Goal: Task Accomplishment & Management: Complete application form

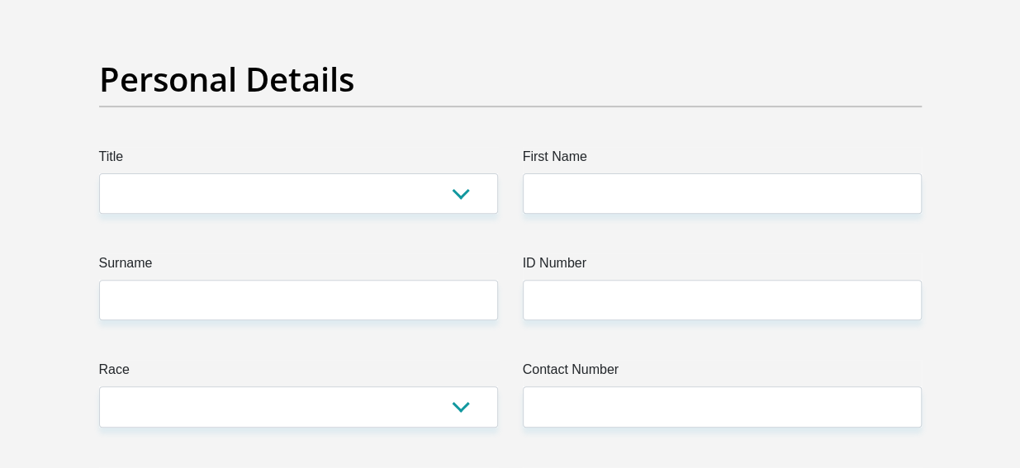
scroll to position [174, 0]
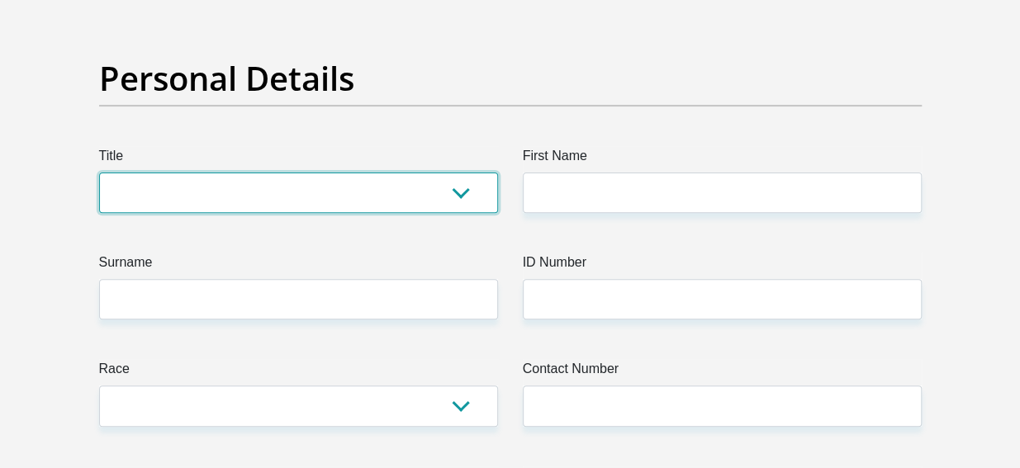
click at [457, 192] on select "Mr Ms Mrs Dr Other" at bounding box center [298, 193] width 399 height 40
select select "Ms"
click at [99, 173] on select "Mr Ms Mrs Dr Other" at bounding box center [298, 193] width 399 height 40
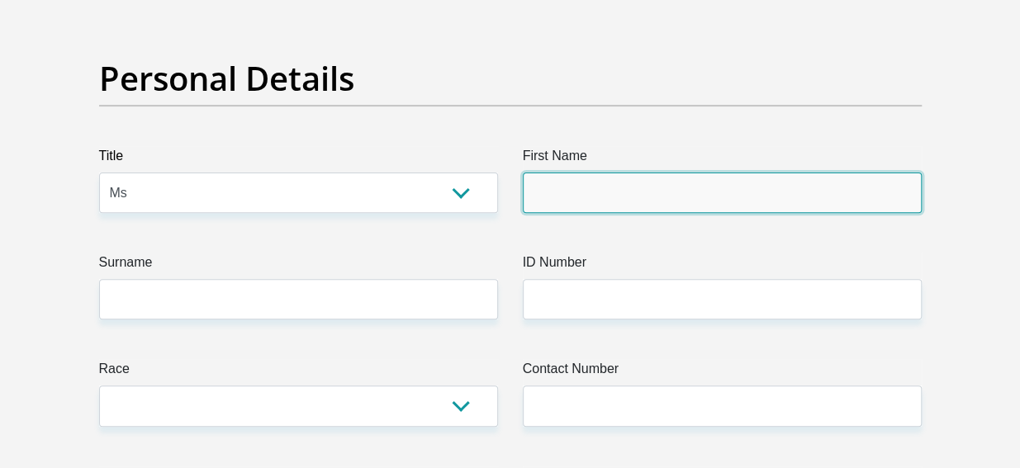
click at [578, 196] on input "First Name" at bounding box center [722, 193] width 399 height 40
type input "Boikanyo"
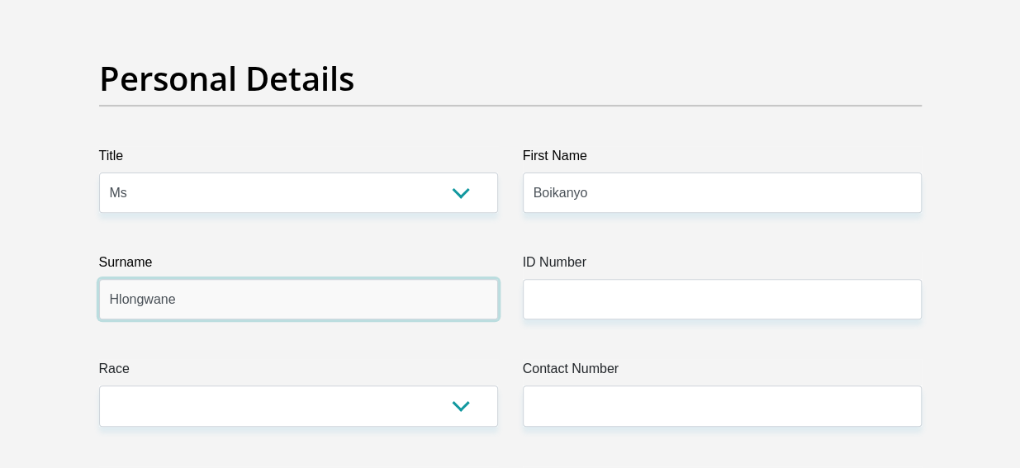
type input "Hlongwane"
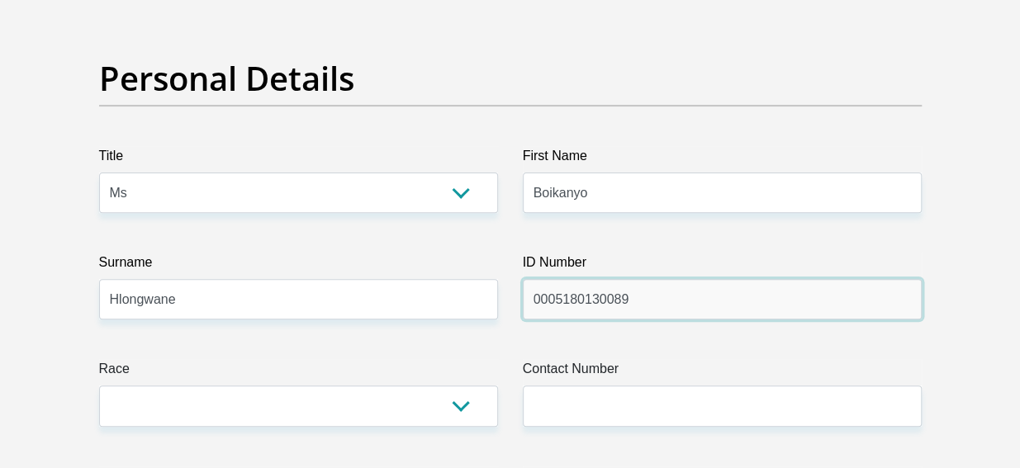
type input "0005180130089"
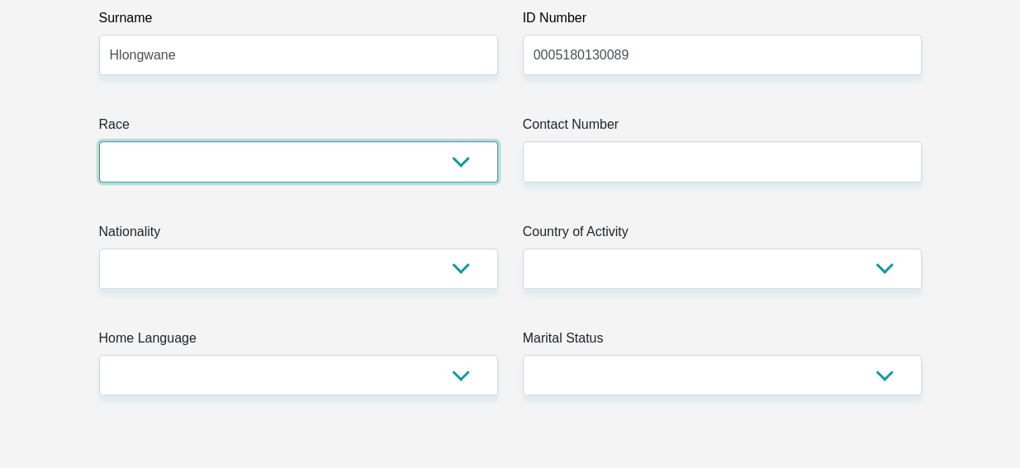
scroll to position [419, 0]
click at [468, 163] on select "Black Coloured Indian White Other" at bounding box center [298, 160] width 399 height 40
select select "1"
click at [99, 140] on select "Black Coloured Indian White Other" at bounding box center [298, 160] width 399 height 40
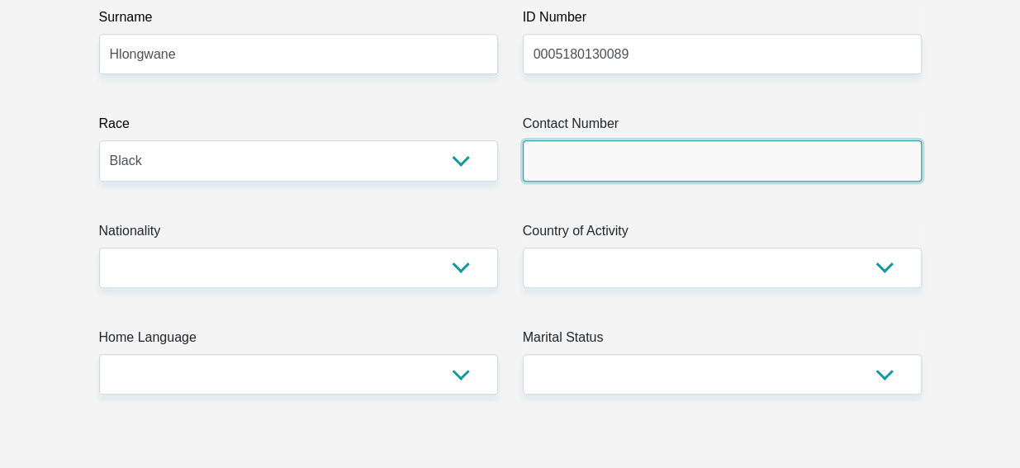
click at [722, 145] on input "Contact Number" at bounding box center [722, 160] width 399 height 40
type input "0671275384"
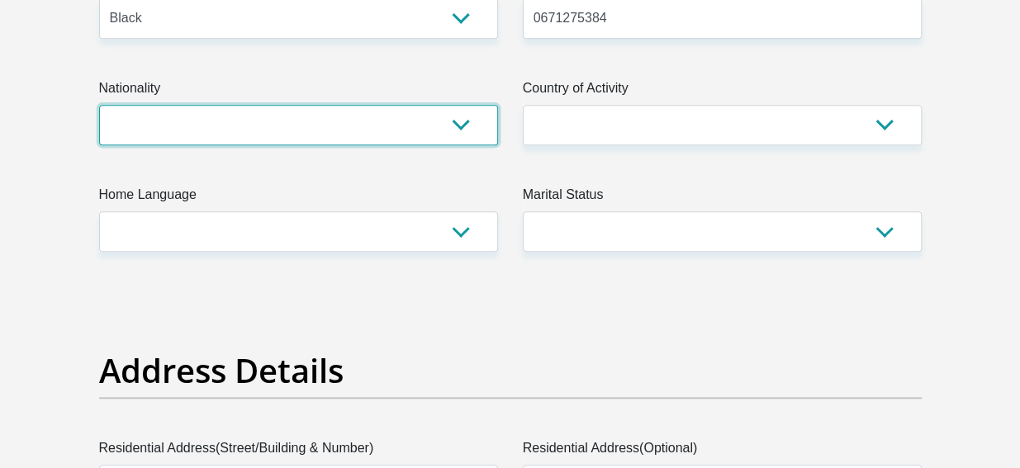
scroll to position [573, 0]
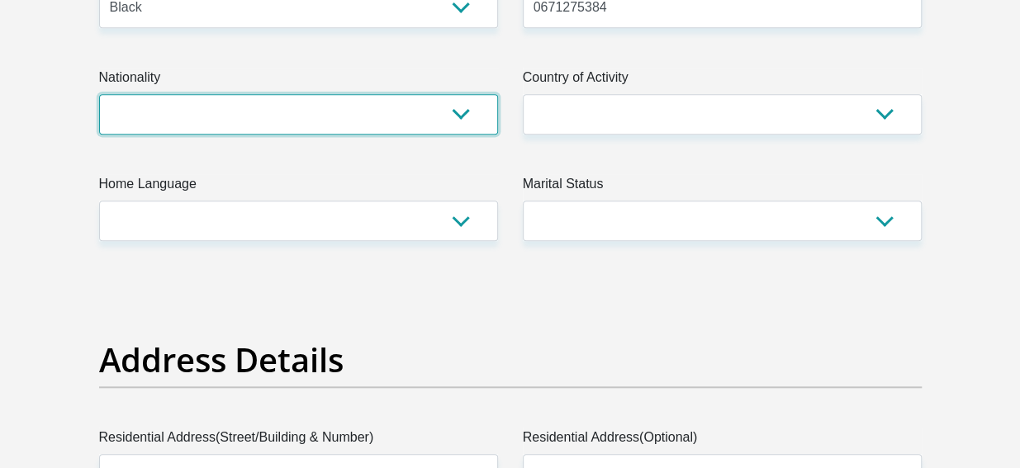
click at [457, 111] on select "South Africa Afghanistan Aland Islands Albania Algeria America Samoa American V…" at bounding box center [298, 114] width 399 height 40
select select "ZAF"
click at [99, 94] on select "South Africa Afghanistan Aland Islands Albania Algeria America Samoa American V…" at bounding box center [298, 114] width 399 height 40
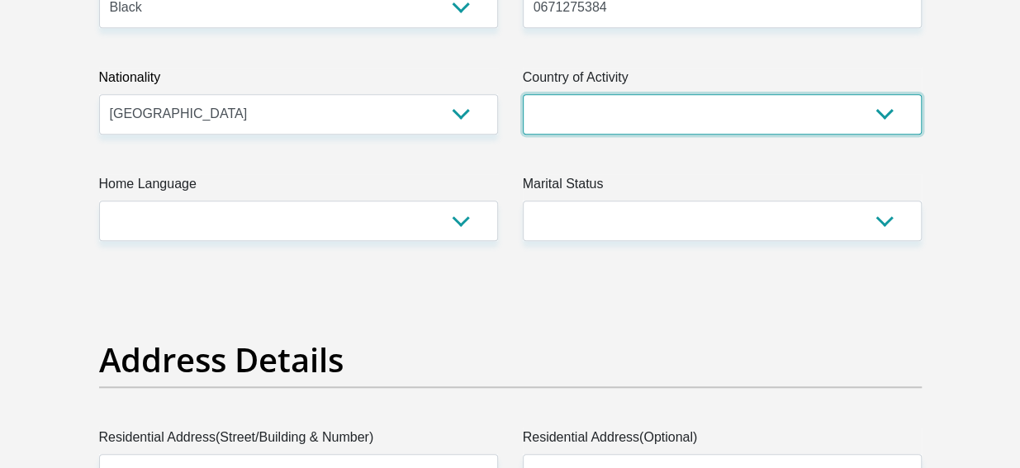
click at [891, 118] on select "South Africa Afghanistan Aland Islands Albania Algeria America Samoa American V…" at bounding box center [722, 114] width 399 height 40
select select "ZAF"
click at [523, 94] on select "South Africa Afghanistan Aland Islands Albania Algeria America Samoa American V…" at bounding box center [722, 114] width 399 height 40
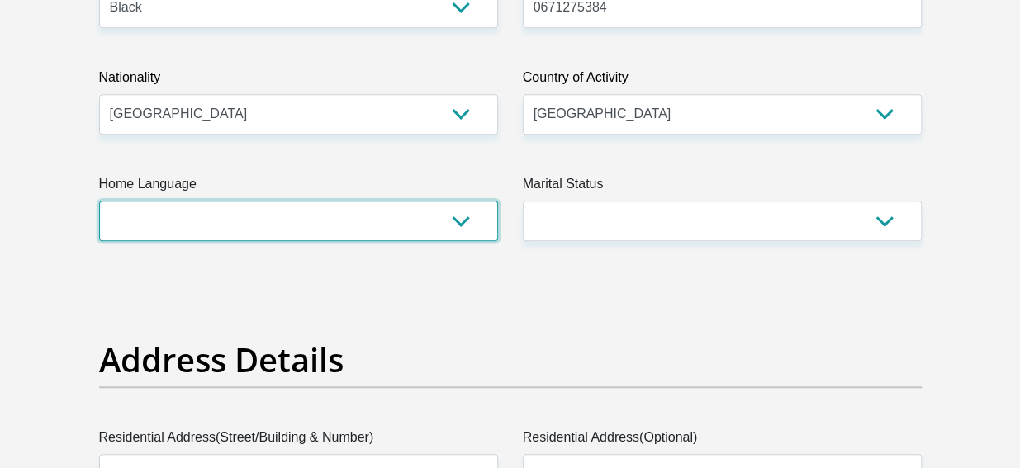
click at [471, 207] on select "Afrikaans English Sepedi South Ndebele Southern Sotho Swati Tsonga Tswana Venda…" at bounding box center [298, 221] width 399 height 40
select select "tsn"
click at [99, 201] on select "Afrikaans English Sepedi South Ndebele Southern Sotho Swati Tsonga Tswana Venda…" at bounding box center [298, 221] width 399 height 40
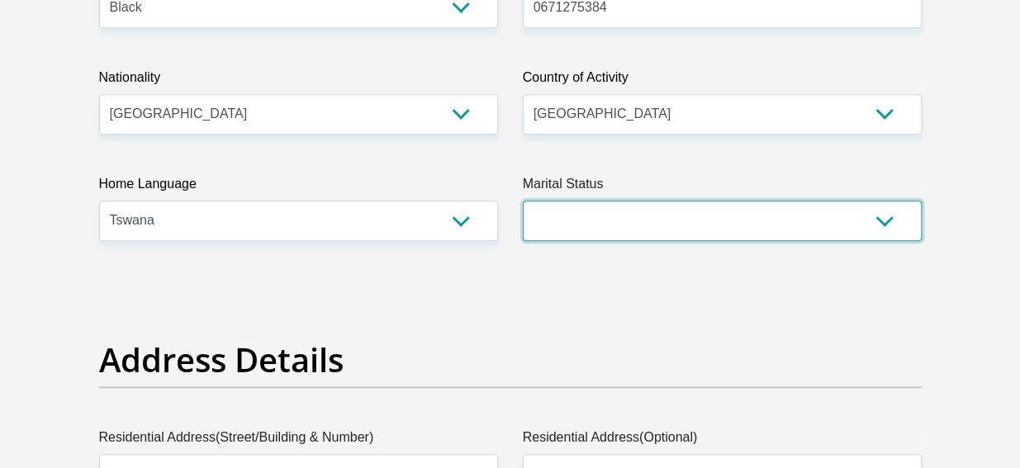
click at [888, 218] on select "Married ANC Single Divorced Widowed Married COP or Customary Law" at bounding box center [722, 221] width 399 height 40
select select "2"
click at [523, 201] on select "Married ANC Single Divorced Widowed Married COP or Customary Law" at bounding box center [722, 221] width 399 height 40
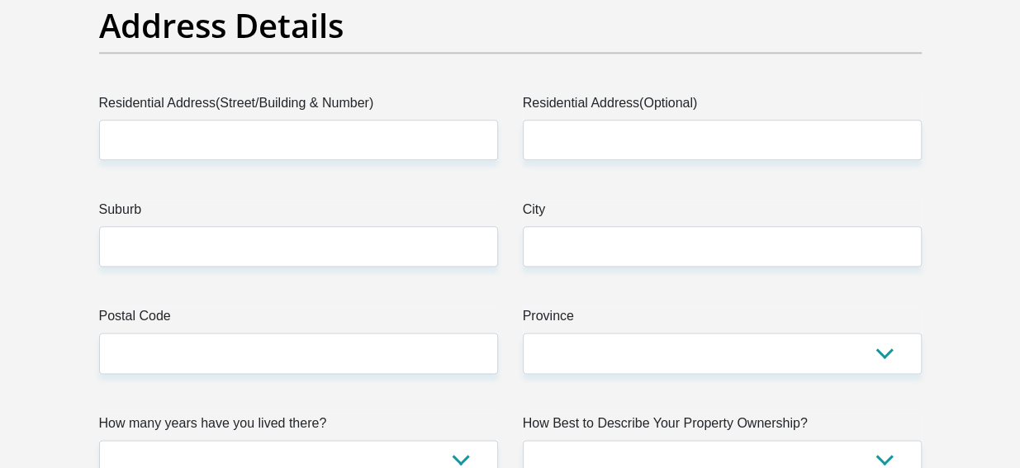
scroll to position [915, 0]
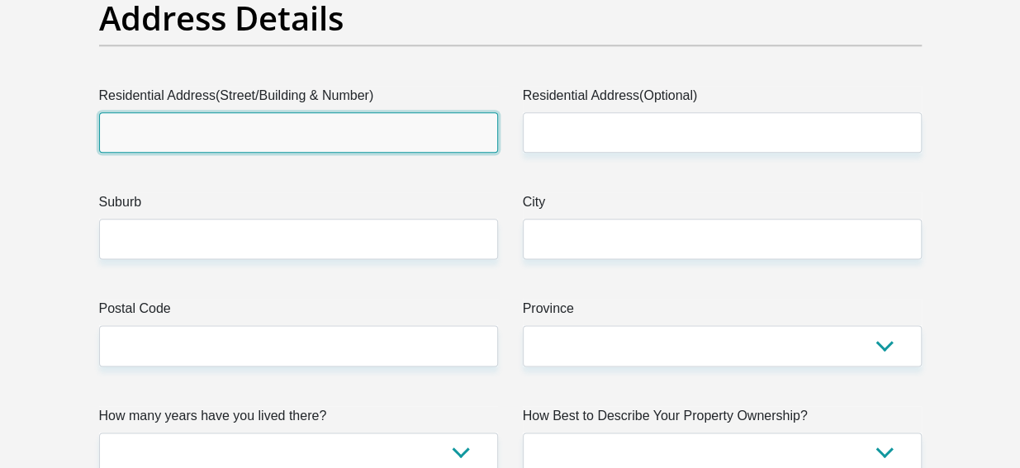
click at [400, 135] on input "Residential Address(Street/Building & Number)" at bounding box center [298, 132] width 399 height 40
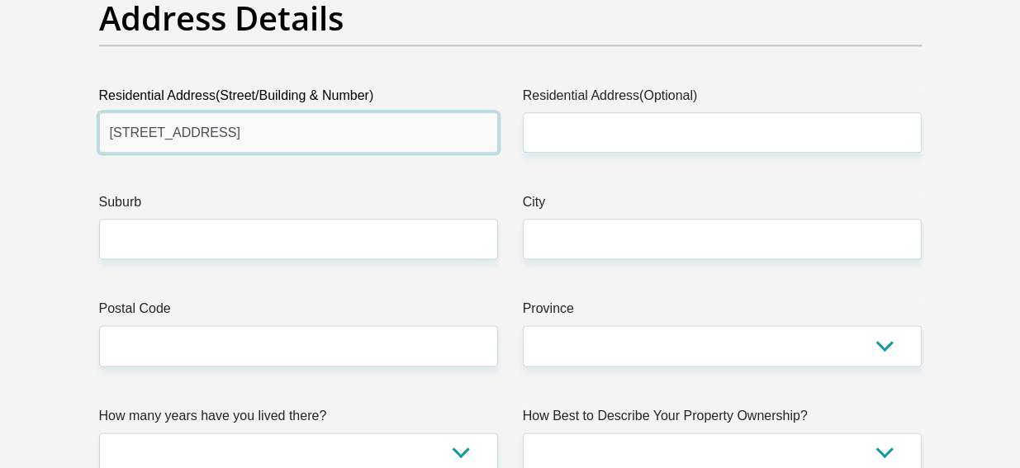
type input "5 Kgaka Street"
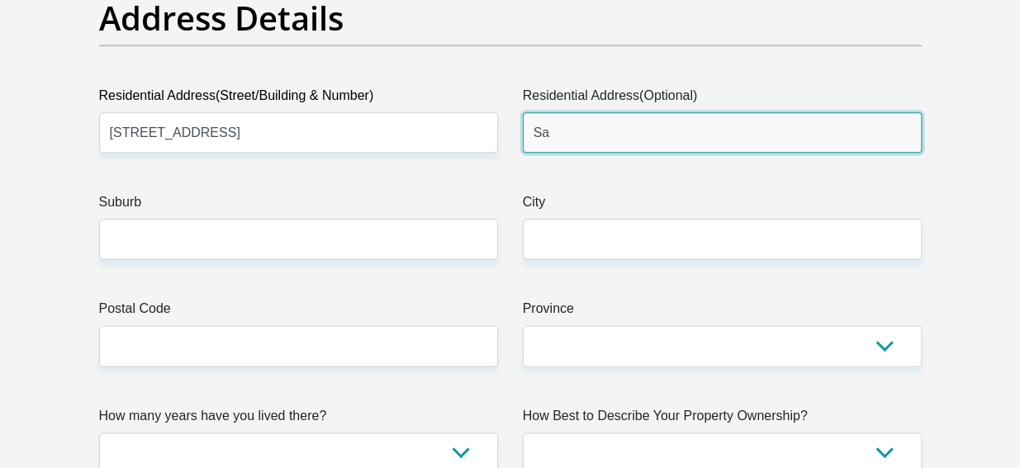
type input "S"
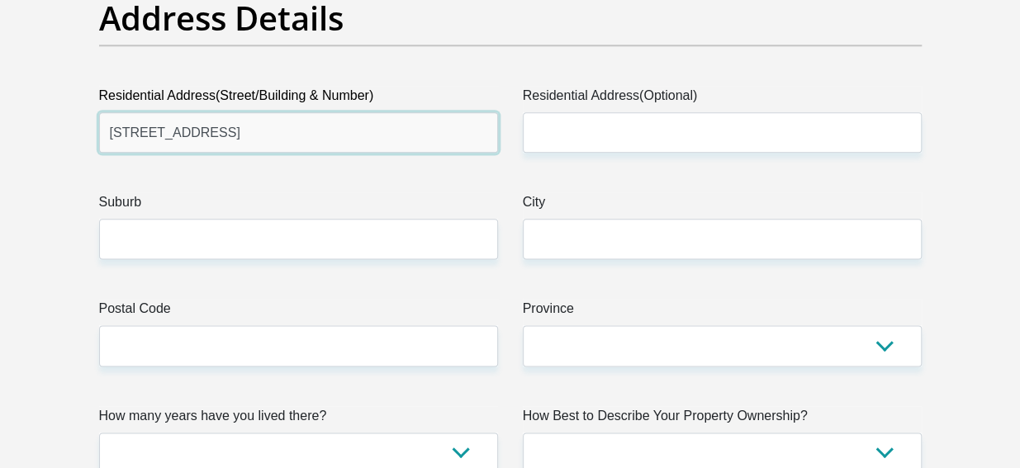
click at [274, 148] on input "5 Kgaka Street" at bounding box center [298, 132] width 399 height 40
type input "5"
type input "190 Sepela Street"
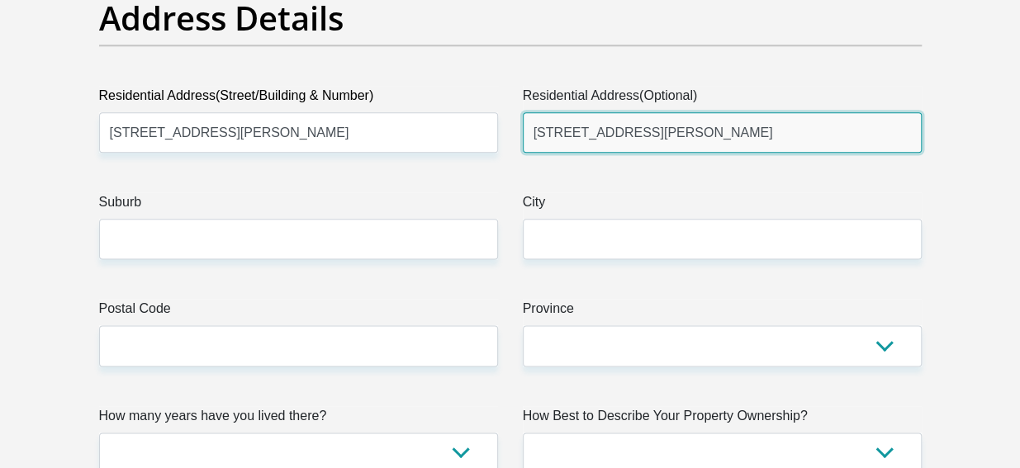
type input "190 Sepela Street"
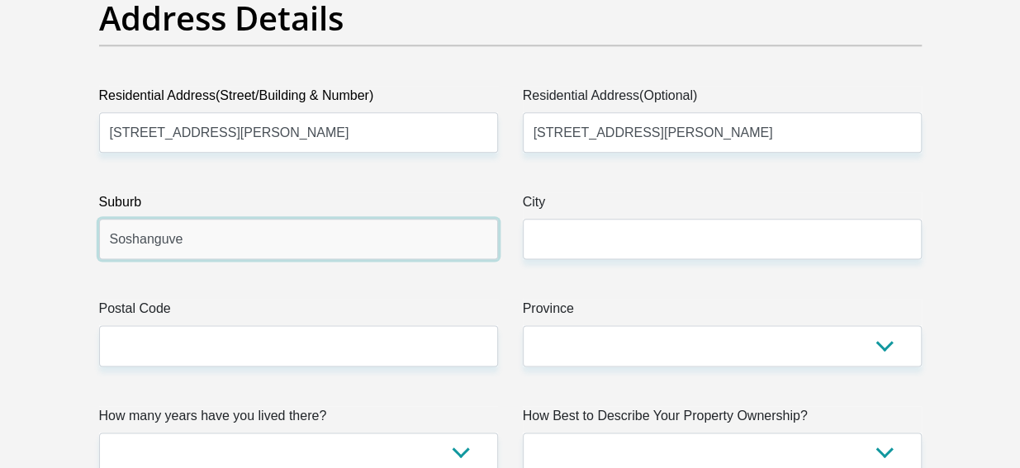
type input "Soshanguve"
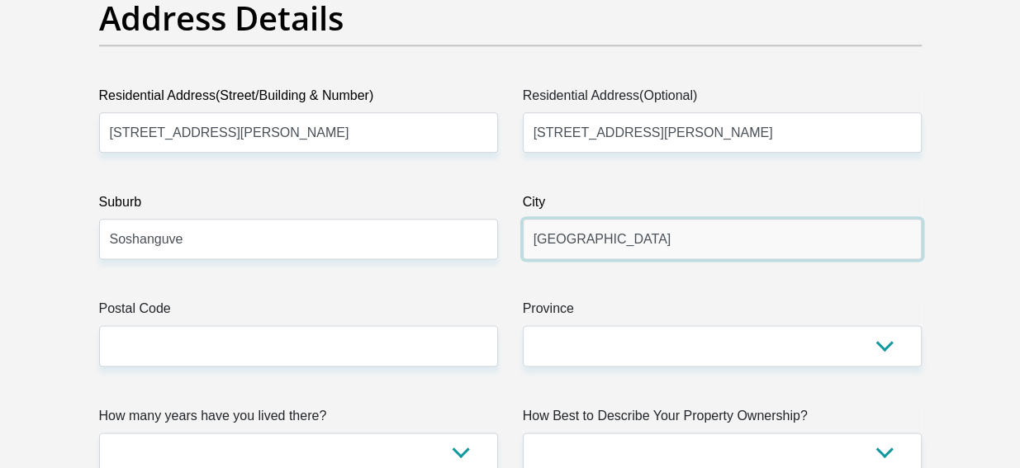
type input "Pretoria"
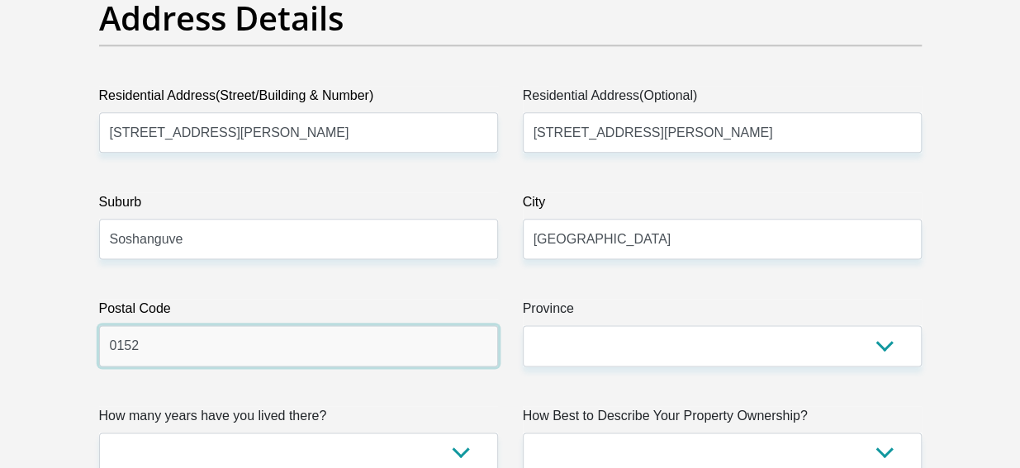
type input "0152"
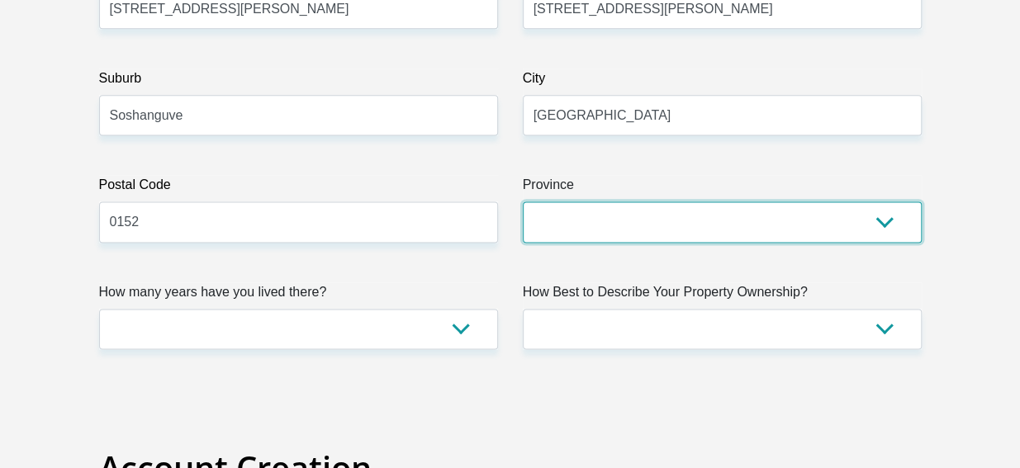
scroll to position [1051, 0]
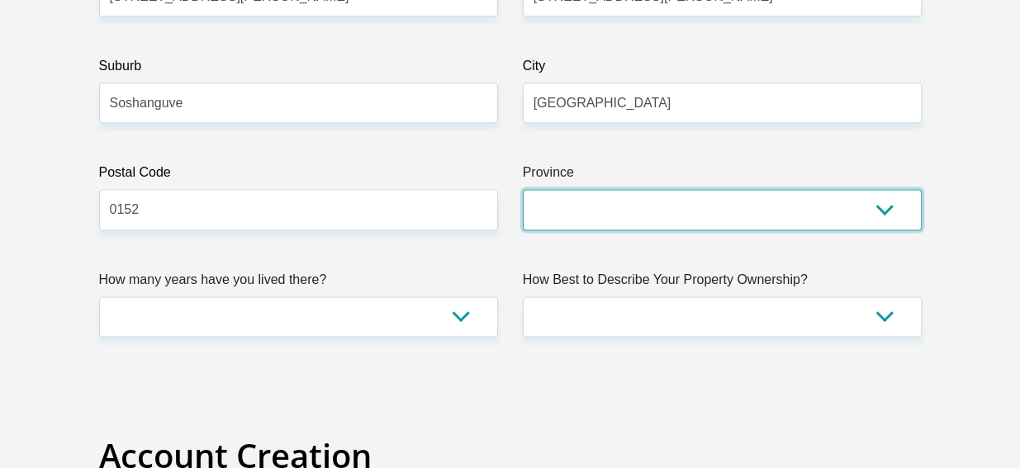
click at [885, 203] on select "Eastern Cape Free State Gauteng KwaZulu-Natal Limpopo Mpumalanga Northern Cape …" at bounding box center [722, 209] width 399 height 40
select select "Gauteng"
click at [523, 189] on select "Eastern Cape Free State Gauteng KwaZulu-Natal Limpopo Mpumalanga Northern Cape …" at bounding box center [722, 209] width 399 height 40
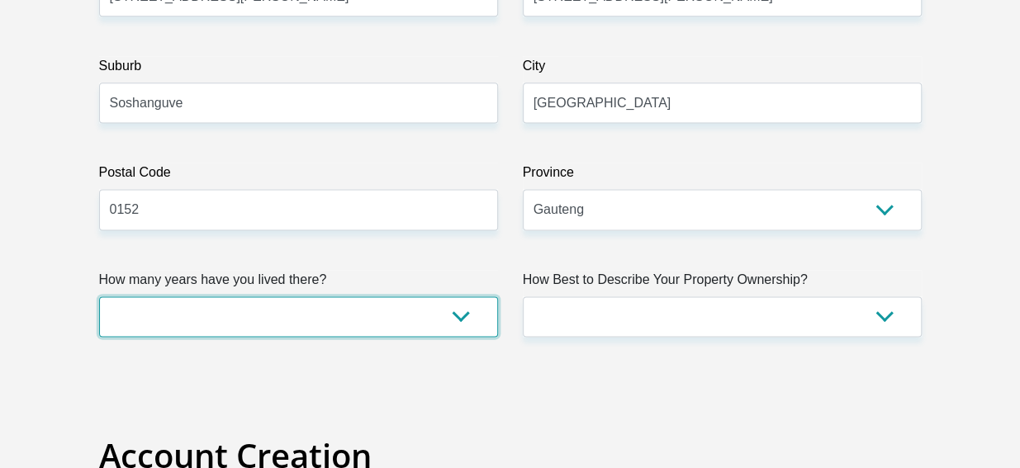
click at [477, 310] on select "less than 1 year 1-3 years 3-5 years 5+ years" at bounding box center [298, 316] width 399 height 40
select select "5"
click at [99, 296] on select "less than 1 year 1-3 years 3-5 years 5+ years" at bounding box center [298, 316] width 399 height 40
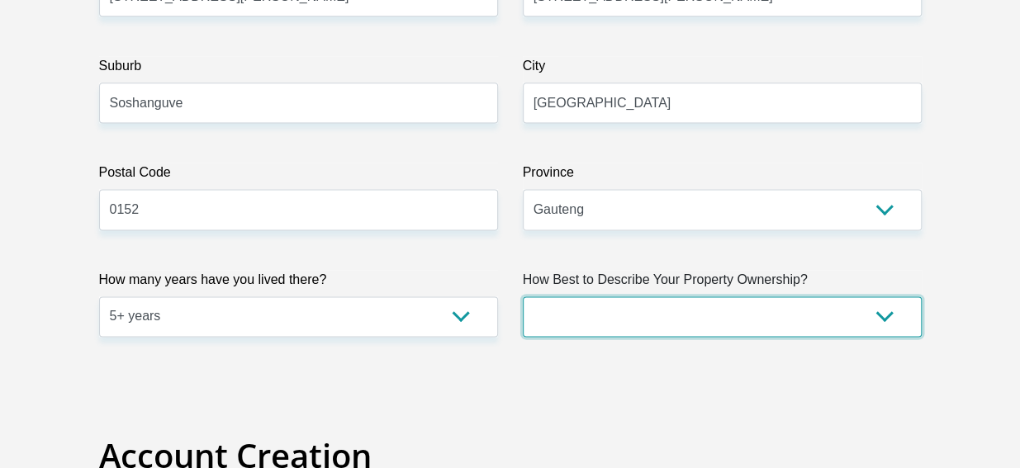
click at [878, 318] on select "Owned Rented Family Owned Company Dwelling" at bounding box center [722, 316] width 399 height 40
select select "parents"
click at [523, 296] on select "Owned Rented Family Owned Company Dwelling" at bounding box center [722, 316] width 399 height 40
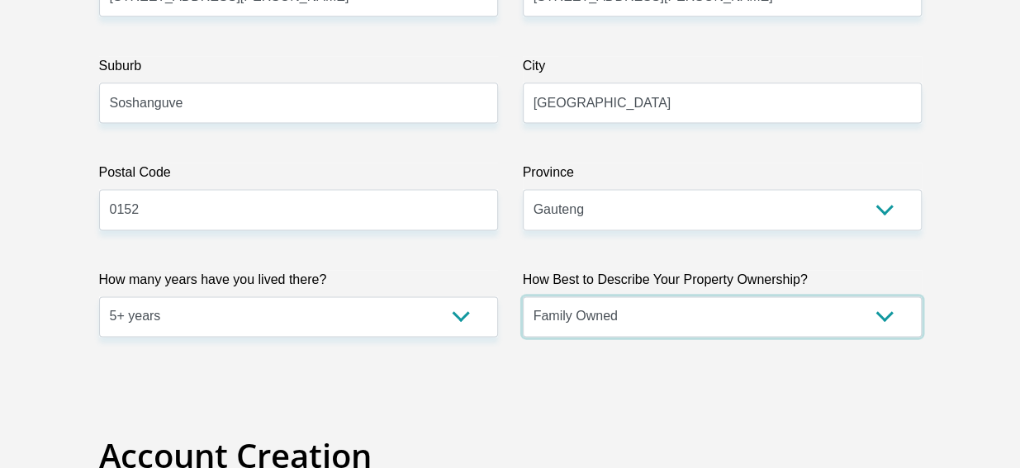
click at [888, 306] on select "Owned Rented Family Owned Company Dwelling" at bounding box center [722, 316] width 399 height 40
click at [523, 296] on select "Owned Rented Family Owned Company Dwelling" at bounding box center [722, 316] width 399 height 40
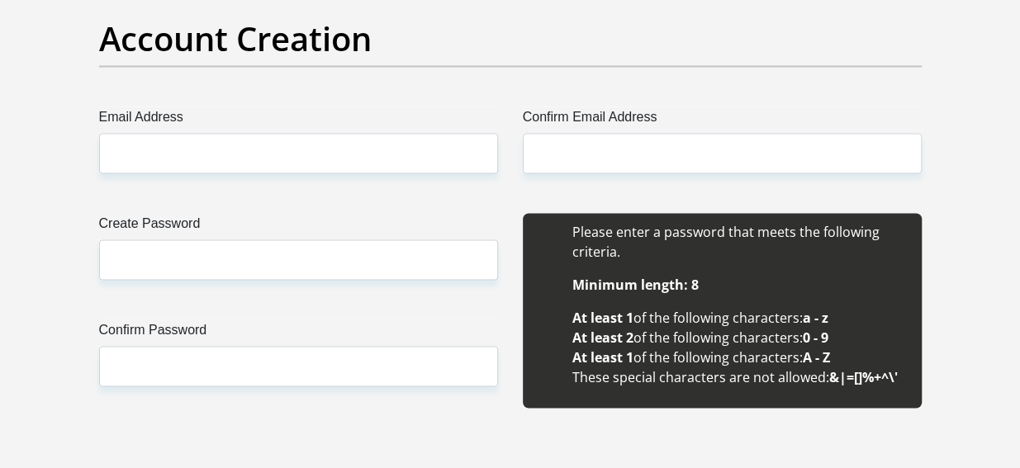
scroll to position [1467, 0]
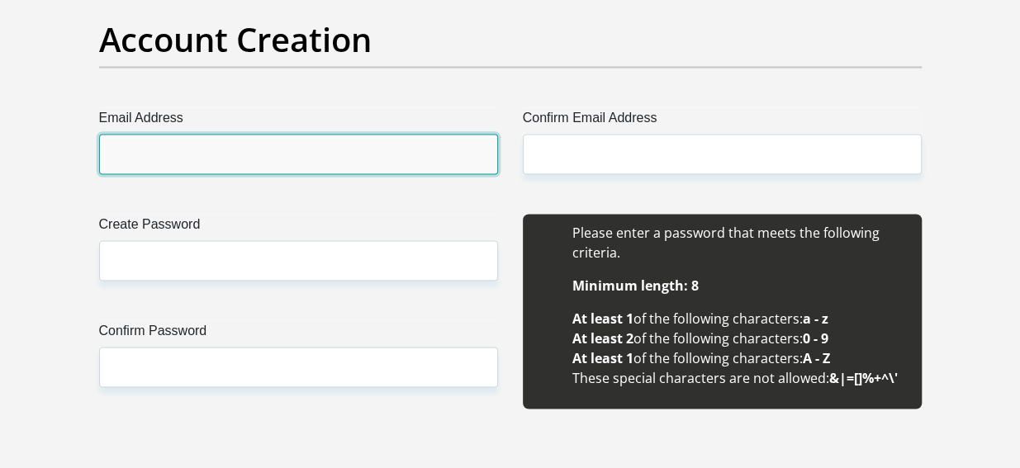
click at [429, 138] on input "Email Address" at bounding box center [298, 154] width 399 height 40
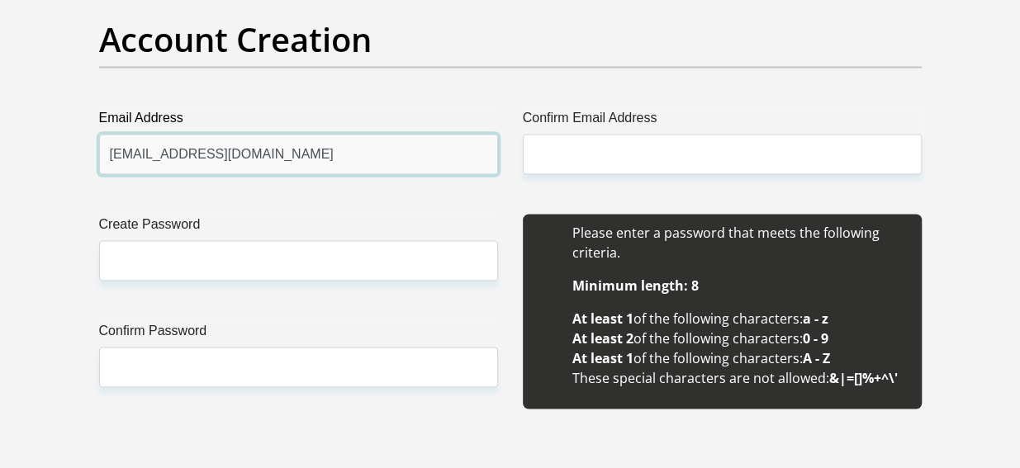
type input "boikanyohlongwane@icloud.com"
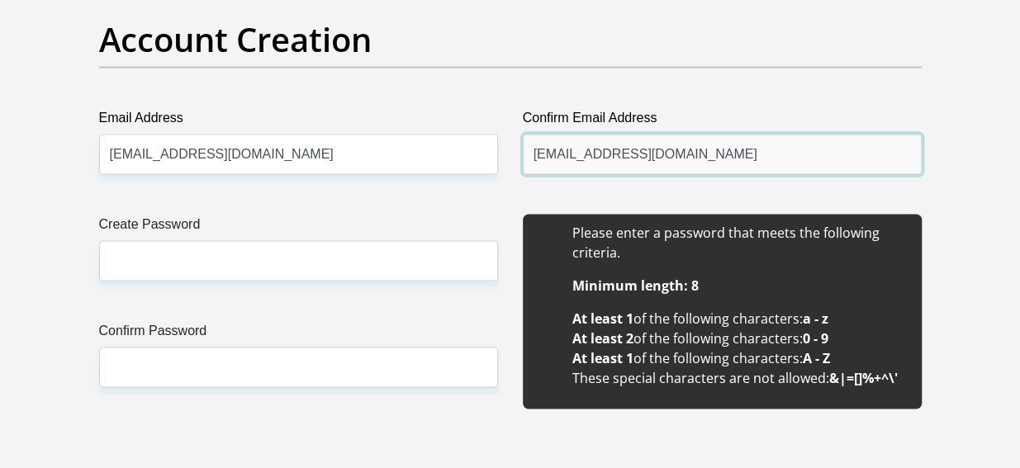
type input "boikanyohlongwane@icloud.com"
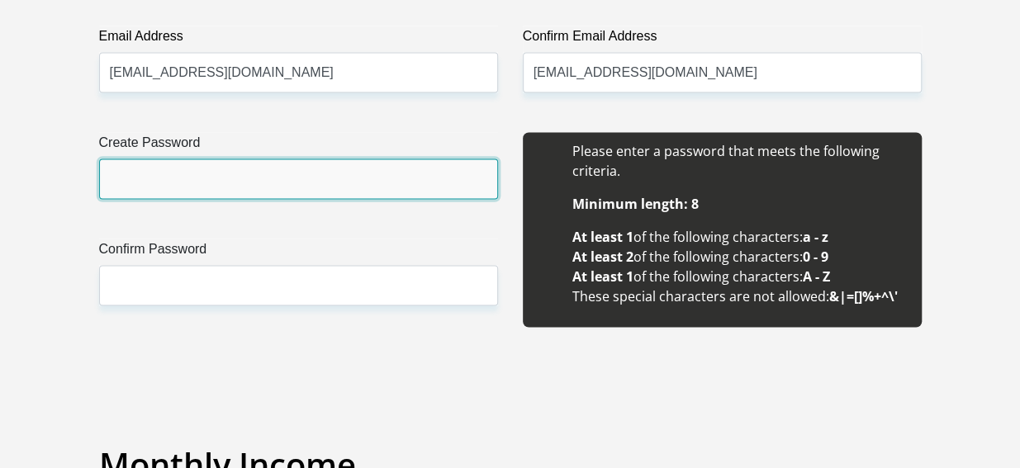
scroll to position [1550, 0]
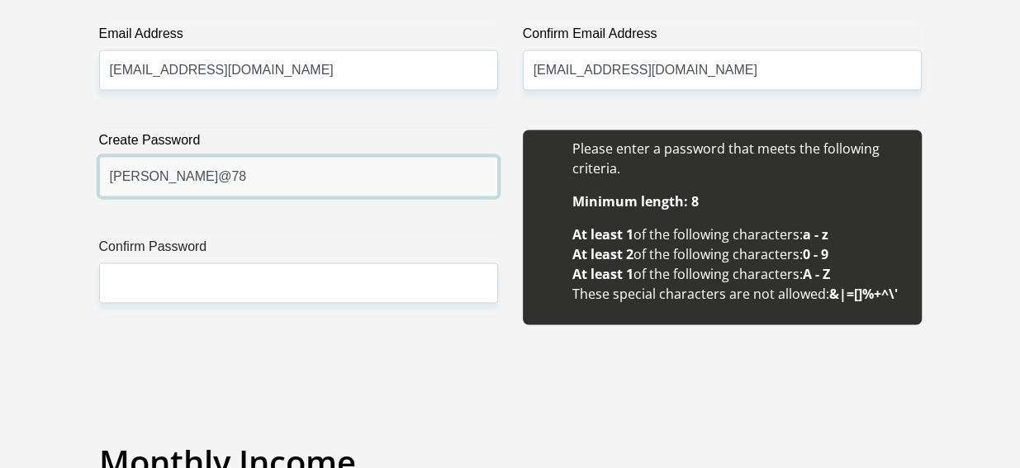
type input "Sherelyn@78"
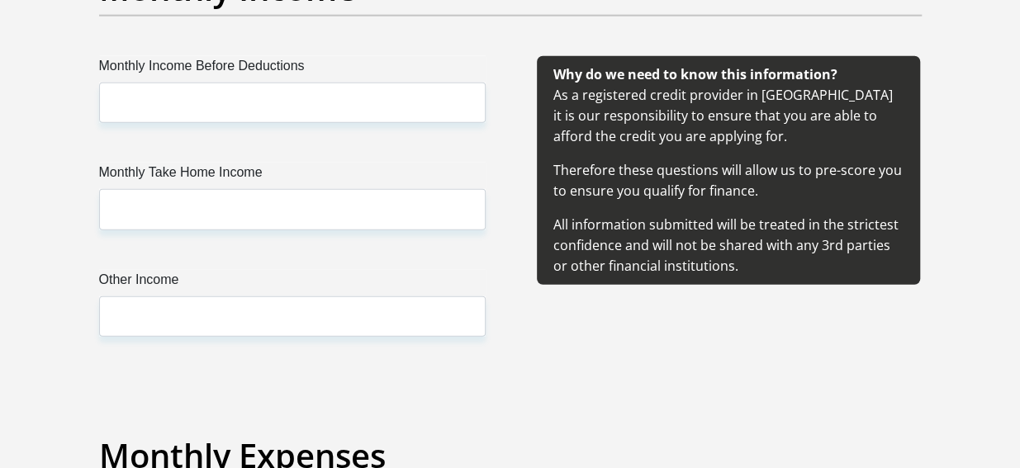
scroll to position [2024, 0]
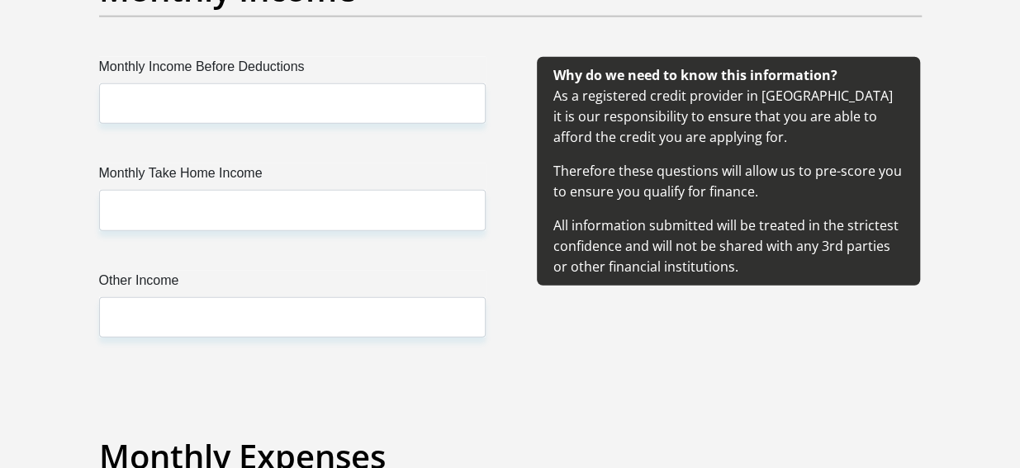
type input "Sherelyn@78"
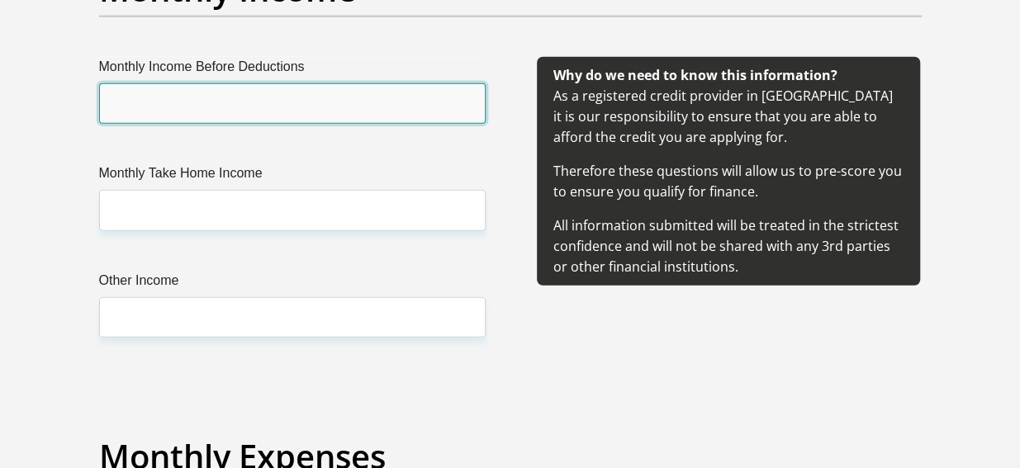
click at [400, 95] on input "Monthly Income Before Deductions" at bounding box center [292, 103] width 386 height 40
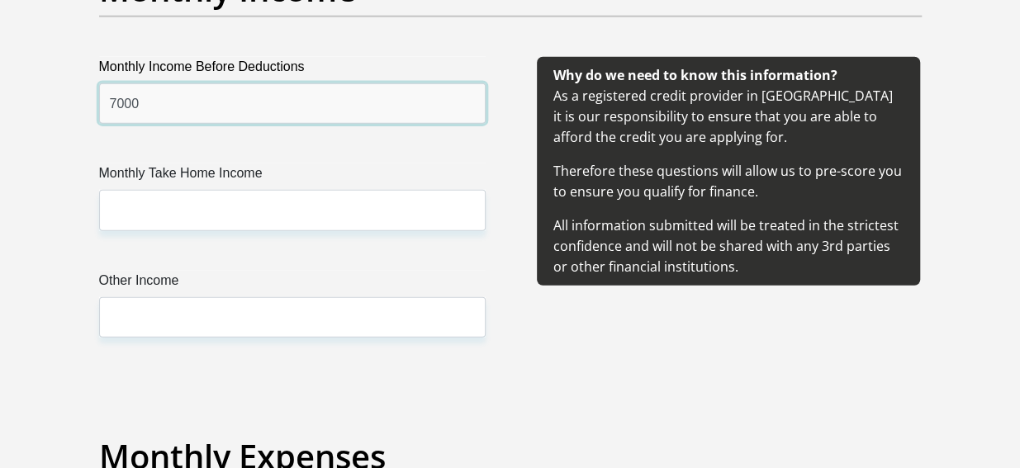
type input "7000"
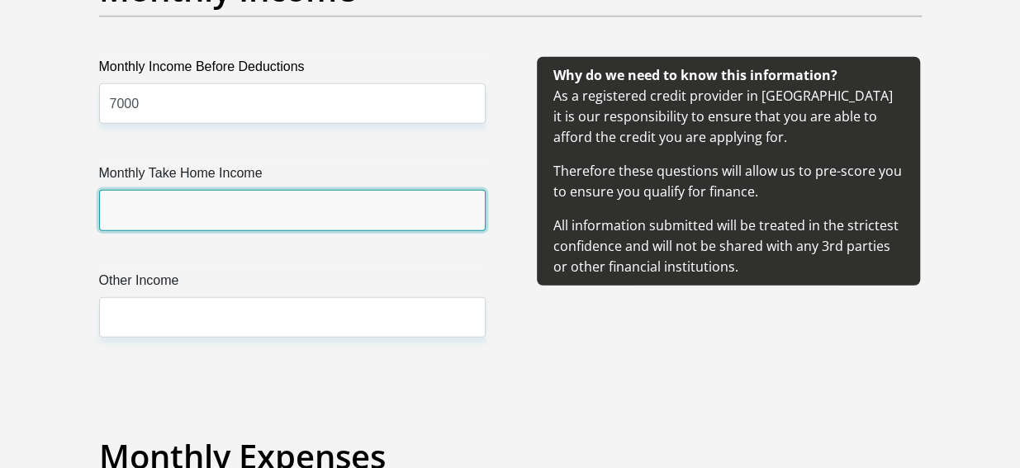
click at [304, 196] on input "Monthly Take Home Income" at bounding box center [292, 210] width 386 height 40
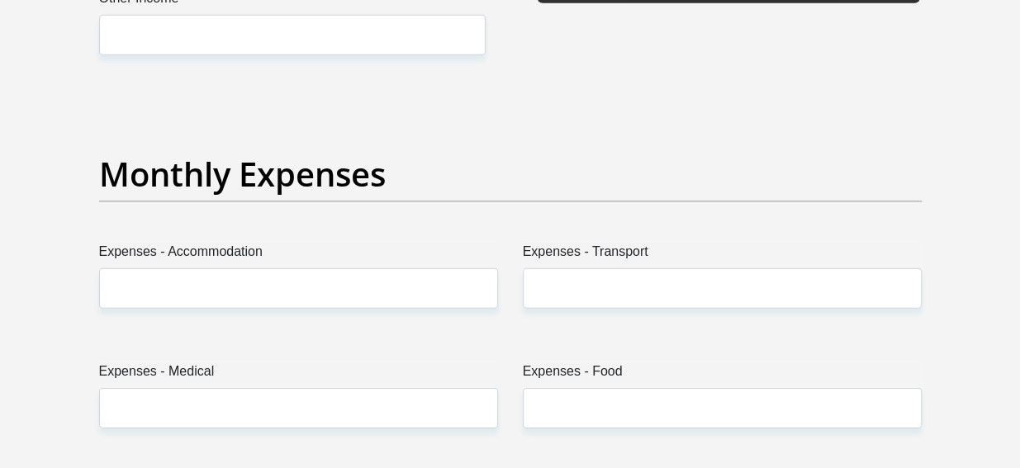
scroll to position [2310, 0]
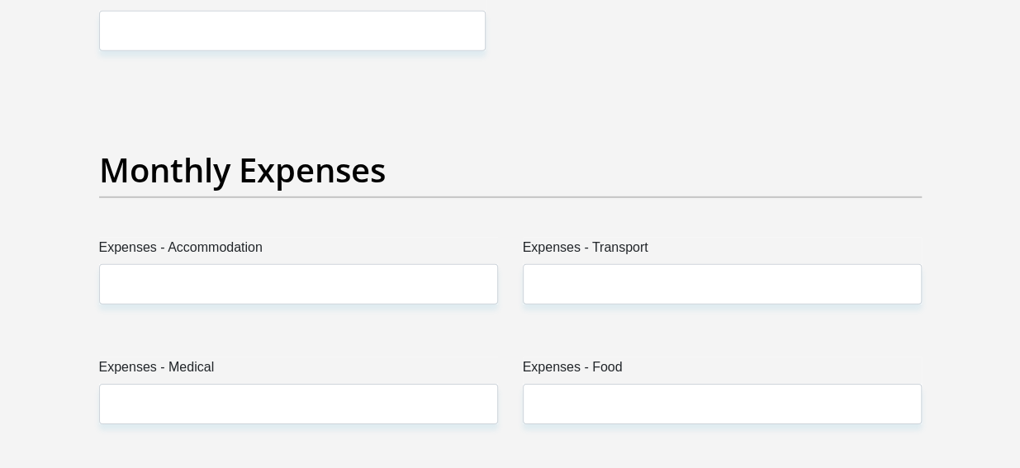
type input "7000"
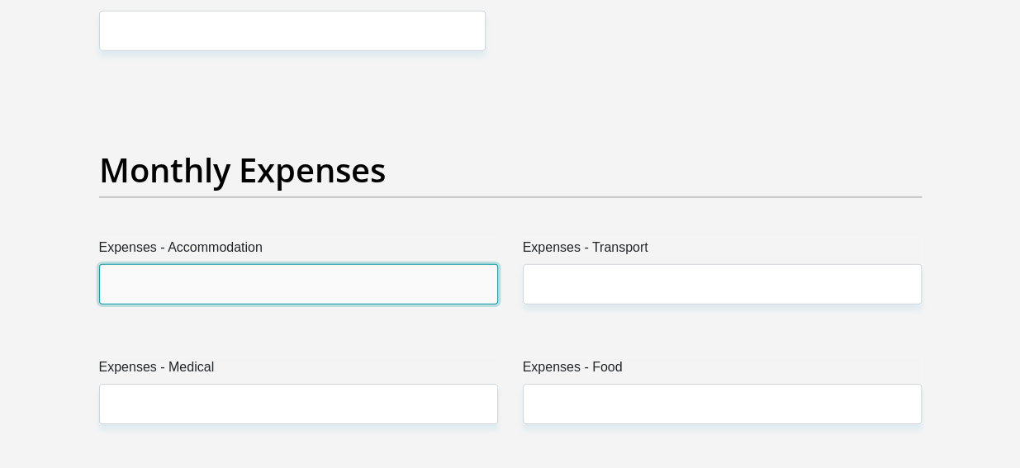
click at [385, 278] on input "Expenses - Accommodation" at bounding box center [298, 284] width 399 height 40
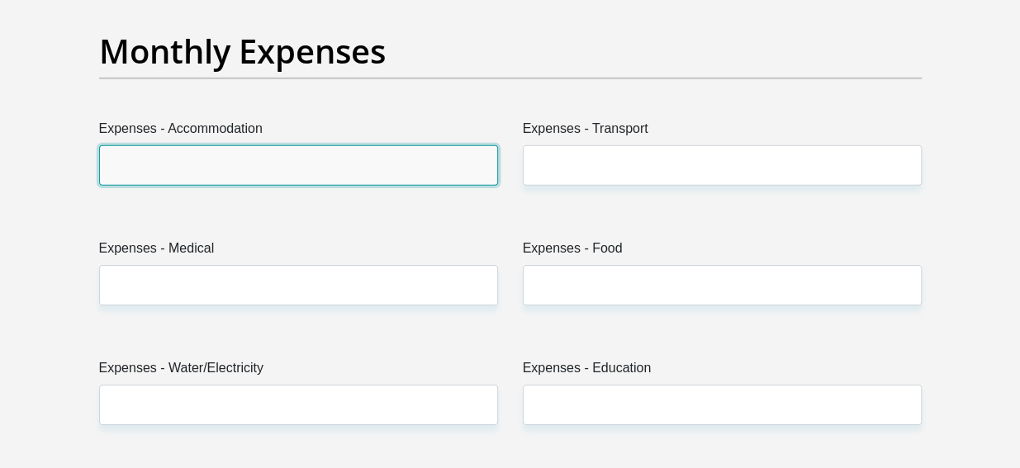
scroll to position [2431, 0]
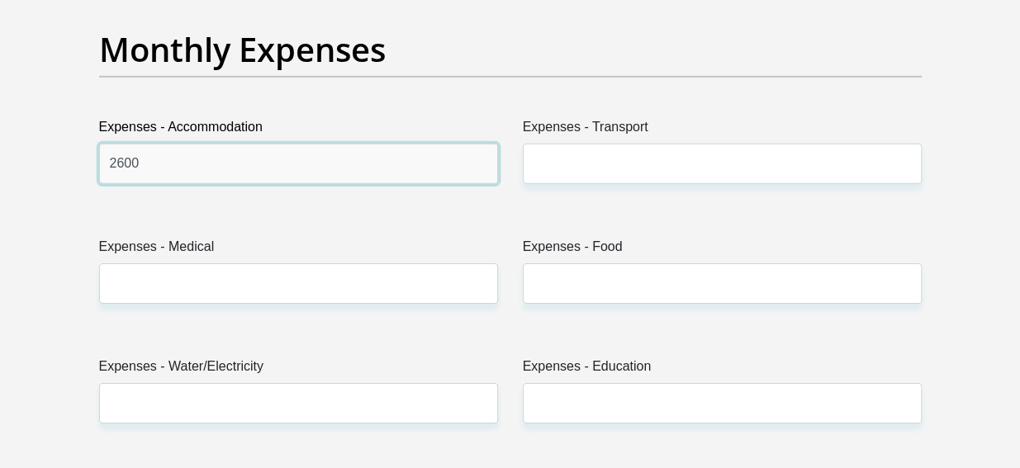
type input "2600"
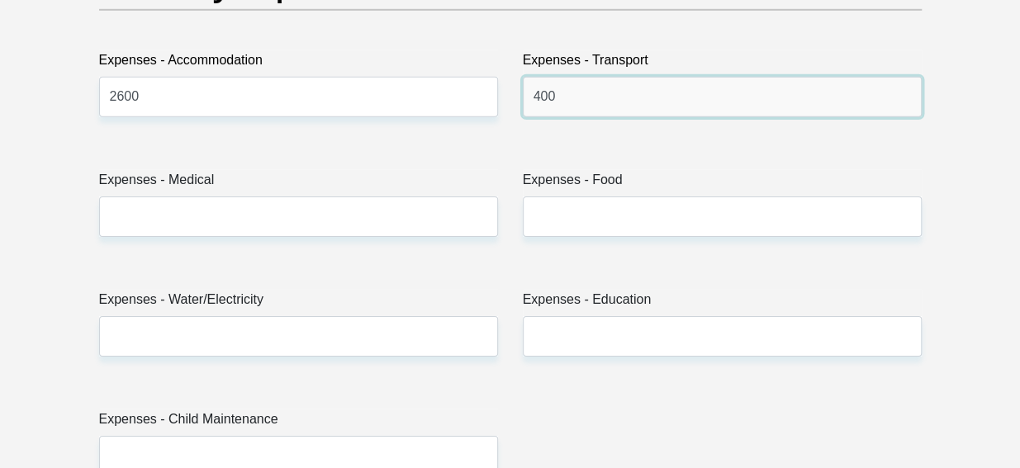
scroll to position [2498, 0]
type input "400"
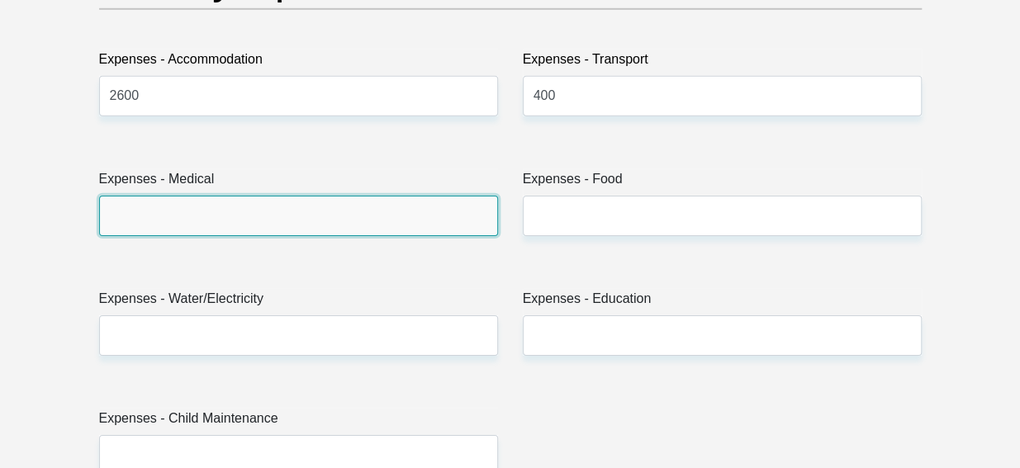
click at [451, 210] on input "Expenses - Medical" at bounding box center [298, 216] width 399 height 40
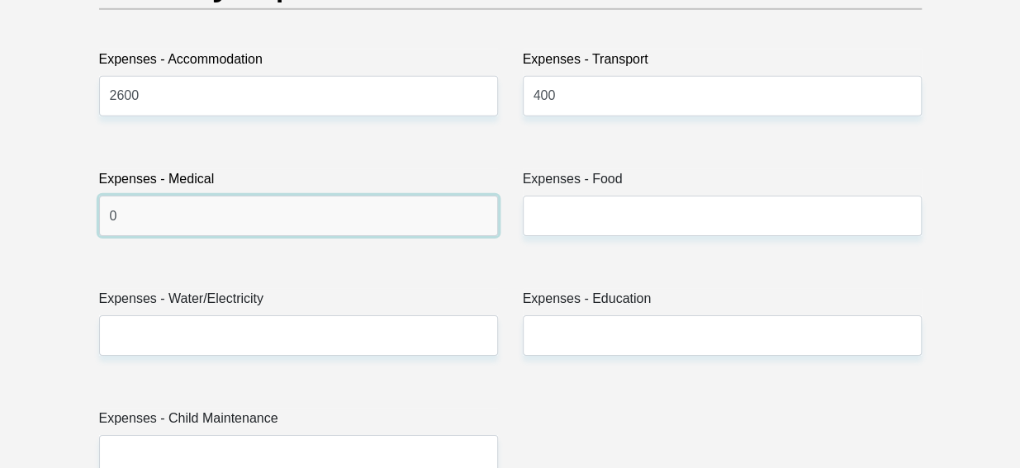
type input "0"
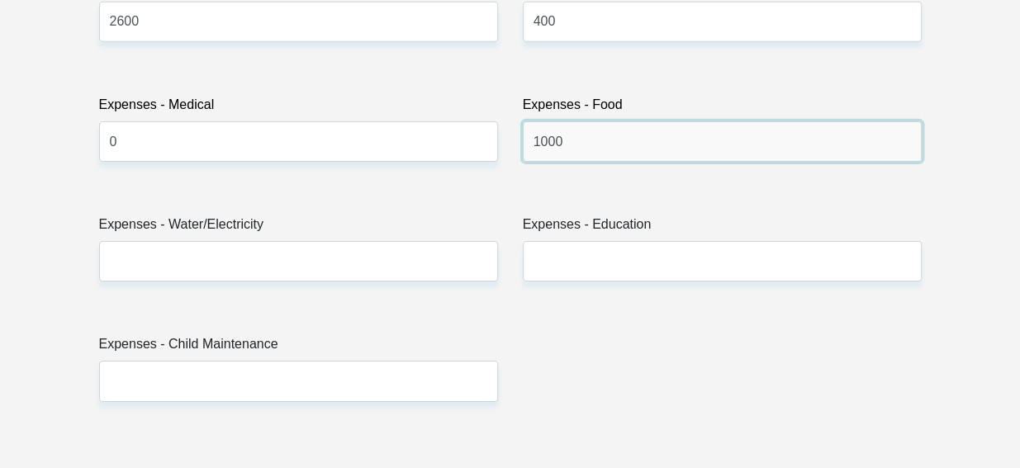
scroll to position [2573, 0]
type input "1000"
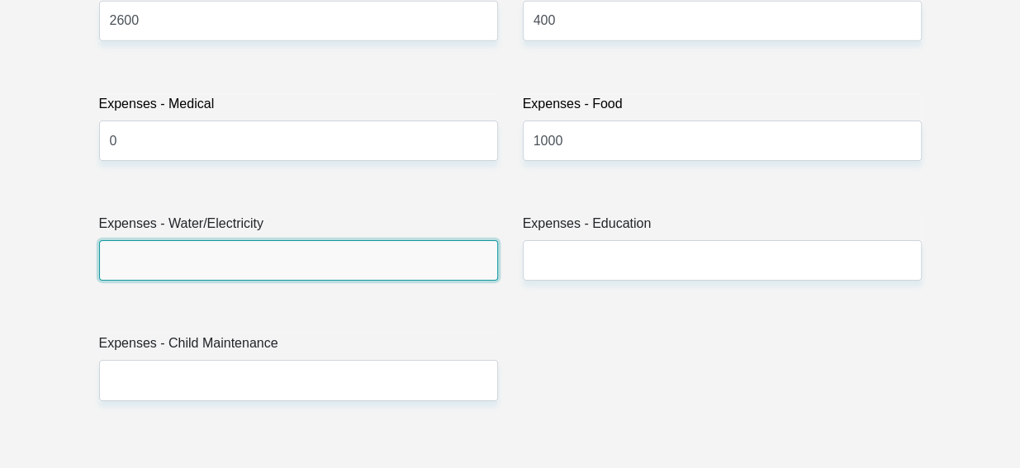
click at [456, 261] on input "Expenses - Water/Electricity" at bounding box center [298, 260] width 399 height 40
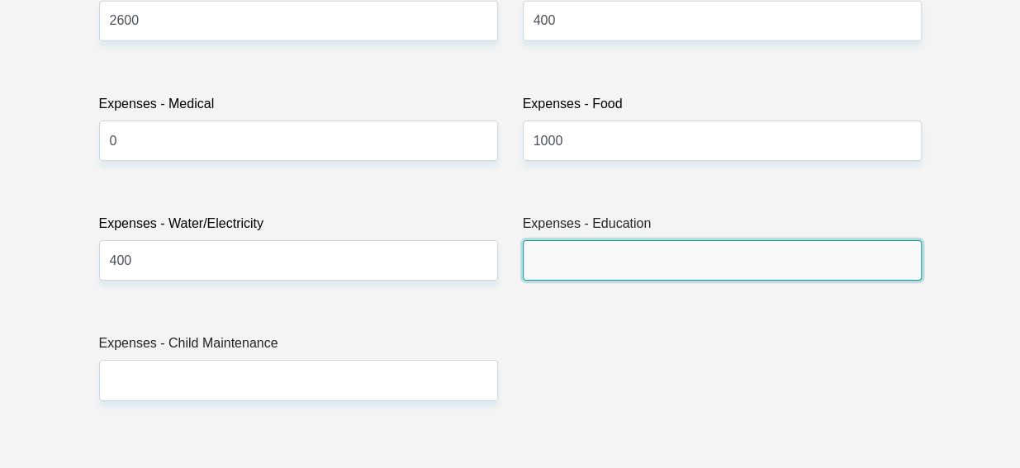
click at [642, 263] on input "Expenses - Education" at bounding box center [722, 260] width 399 height 40
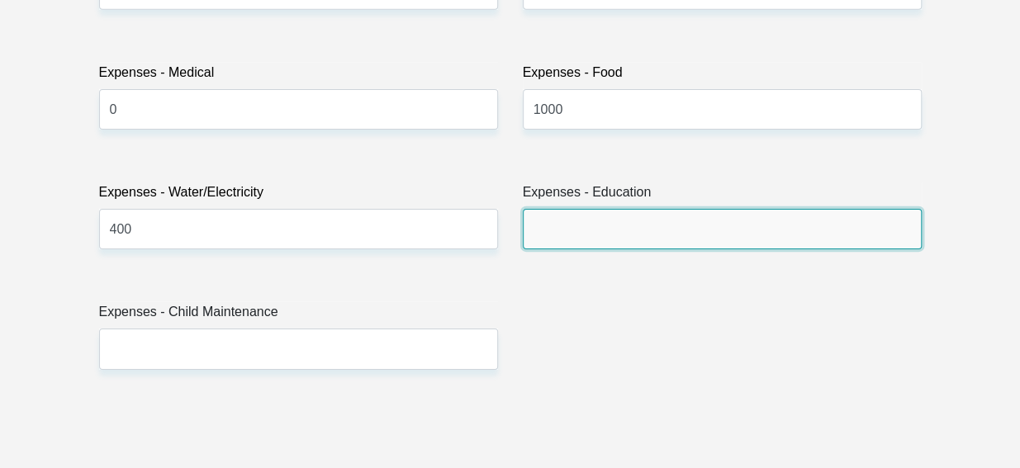
scroll to position [2606, 0]
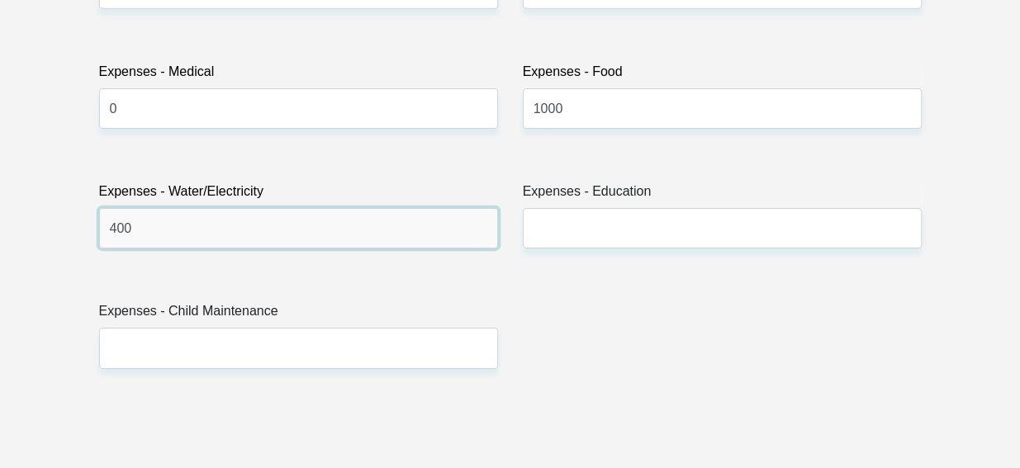
click at [226, 243] on input "400" at bounding box center [298, 228] width 399 height 40
type input "4"
type input "500"
click at [553, 281] on div "Title Mr Ms Mrs Dr Other First Name Boikanyo Surname Hlongwane ID Number 000518…" at bounding box center [510, 401] width 847 height 5372
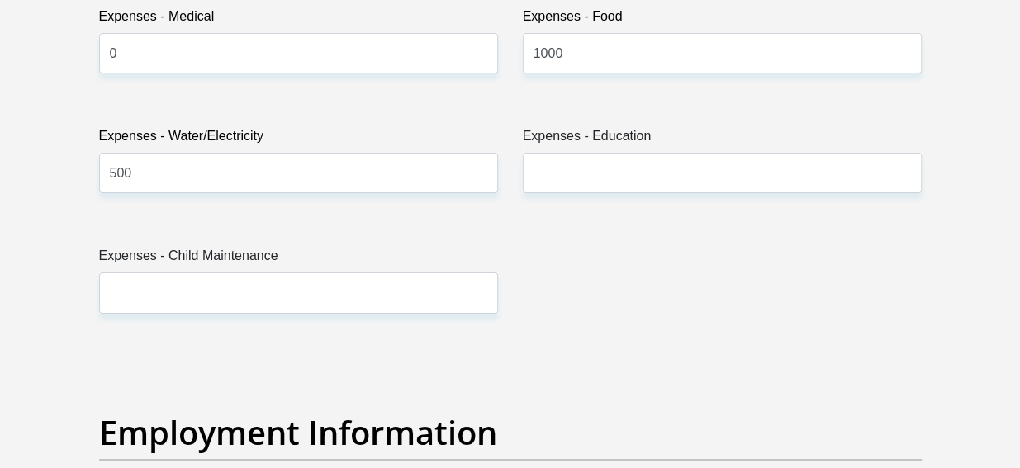
scroll to position [2666, 0]
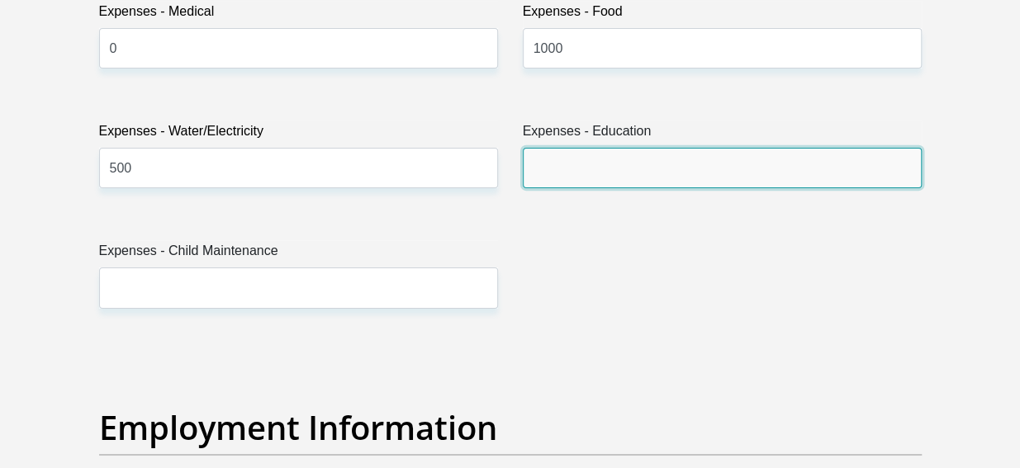
click at [538, 171] on input "Expenses - Education" at bounding box center [722, 168] width 399 height 40
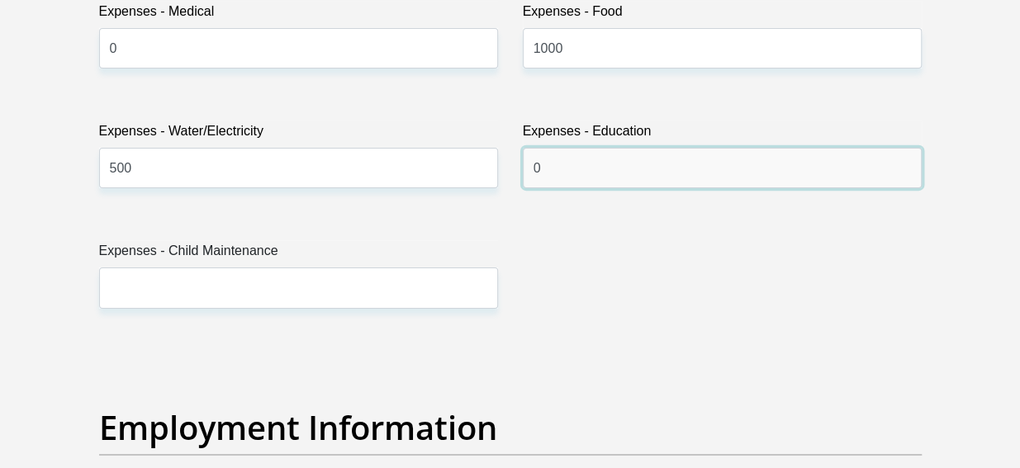
type input "0"
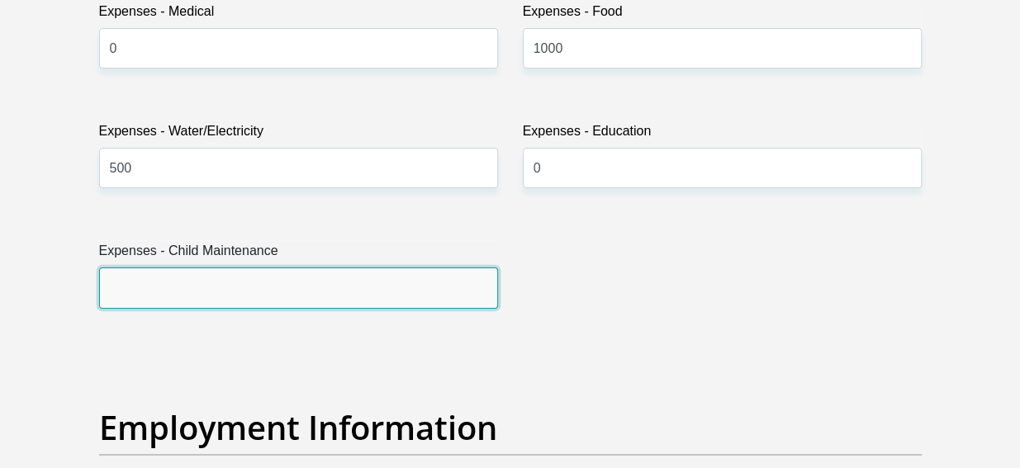
click at [447, 293] on input "Expenses - Child Maintenance" at bounding box center [298, 287] width 399 height 40
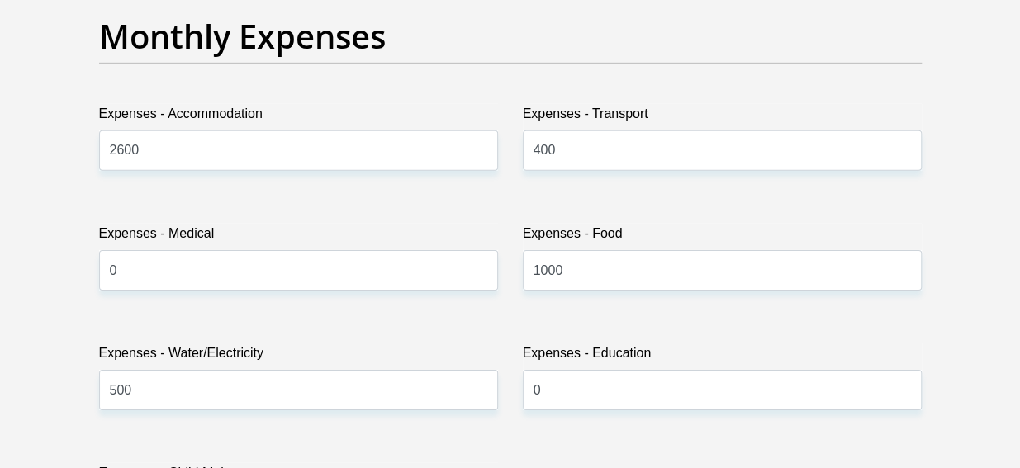
scroll to position [2441, 0]
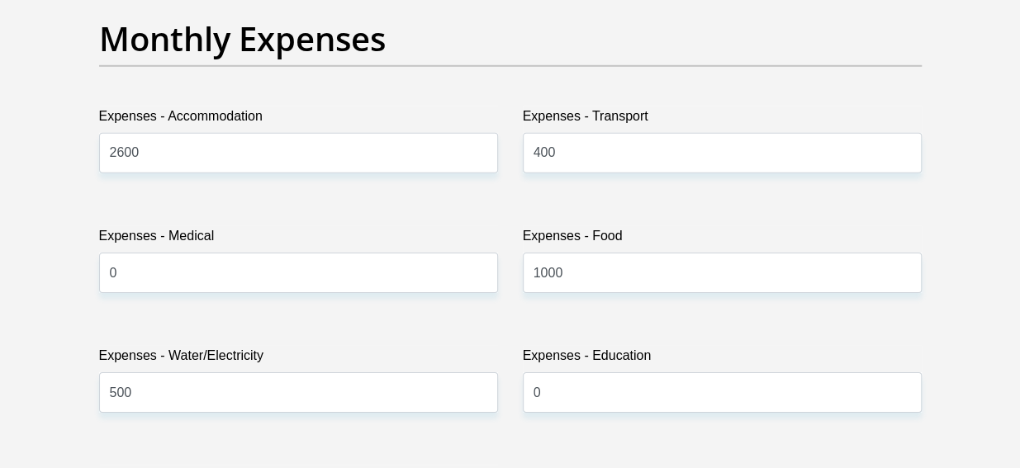
type input "0"
click at [575, 157] on input "400" at bounding box center [722, 153] width 399 height 40
type input "4"
type input "6"
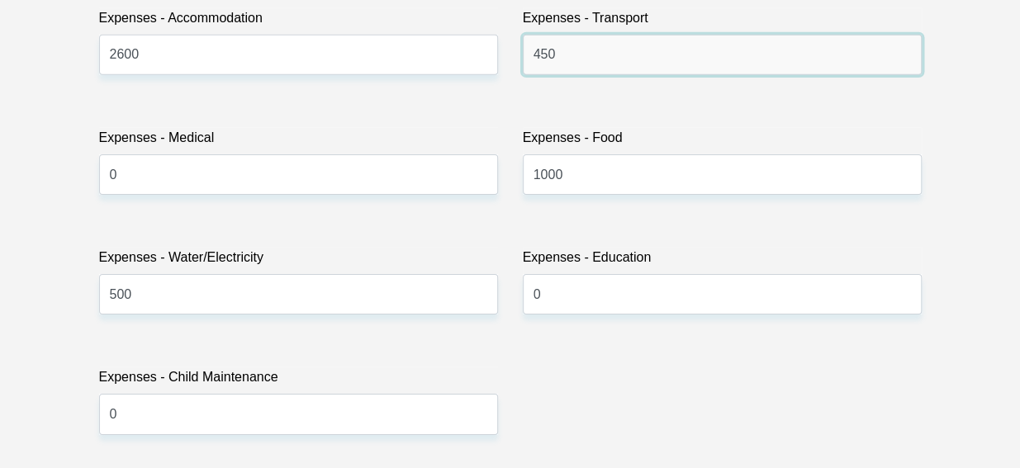
scroll to position [2539, 0]
type input "4"
type input "500"
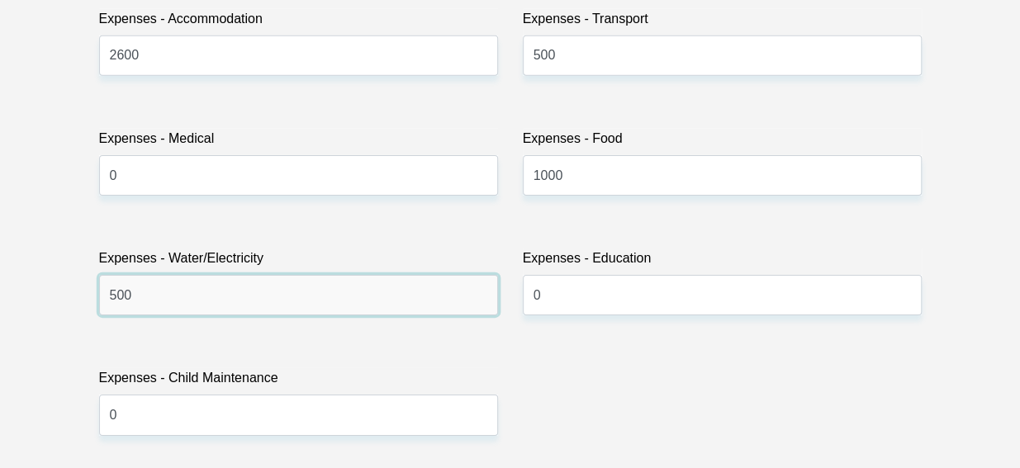
click at [169, 301] on input "500" at bounding box center [298, 295] width 399 height 40
type input "5"
type input "600"
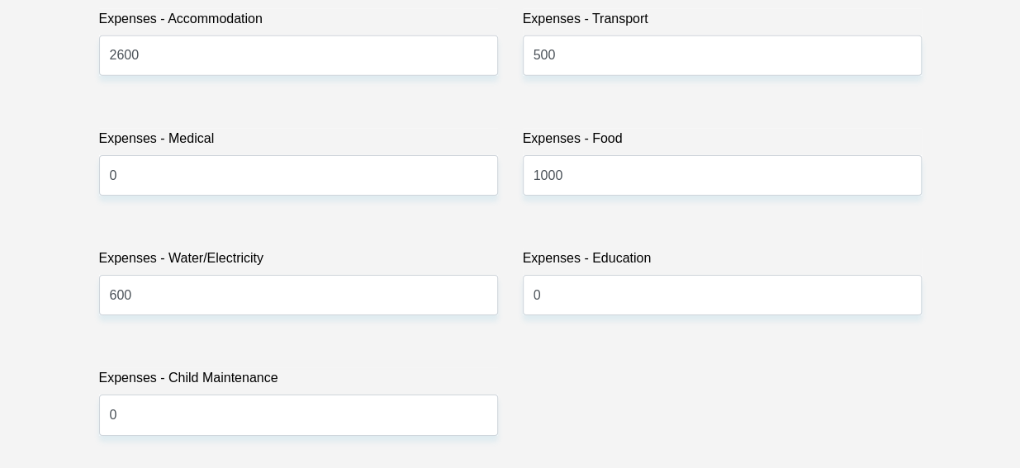
click at [562, 400] on div "Title Mr Ms Mrs Dr Other First Name Boikanyo Surname Hlongwane ID Number 000518…" at bounding box center [510, 468] width 847 height 5372
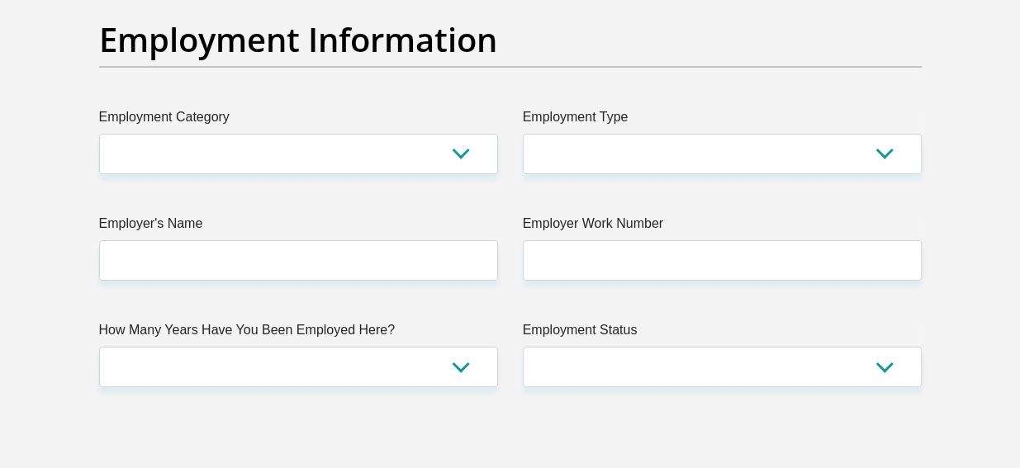
scroll to position [3057, 0]
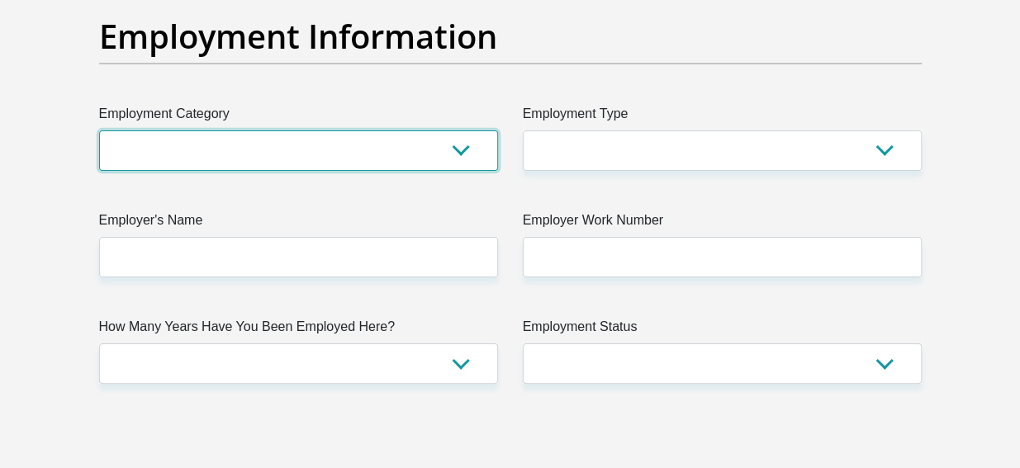
click at [463, 148] on select "AGRICULTURE ALCOHOL & TOBACCO CONSTRUCTION MATERIALS METALLURGY EQUIPMENT FOR R…" at bounding box center [298, 150] width 399 height 40
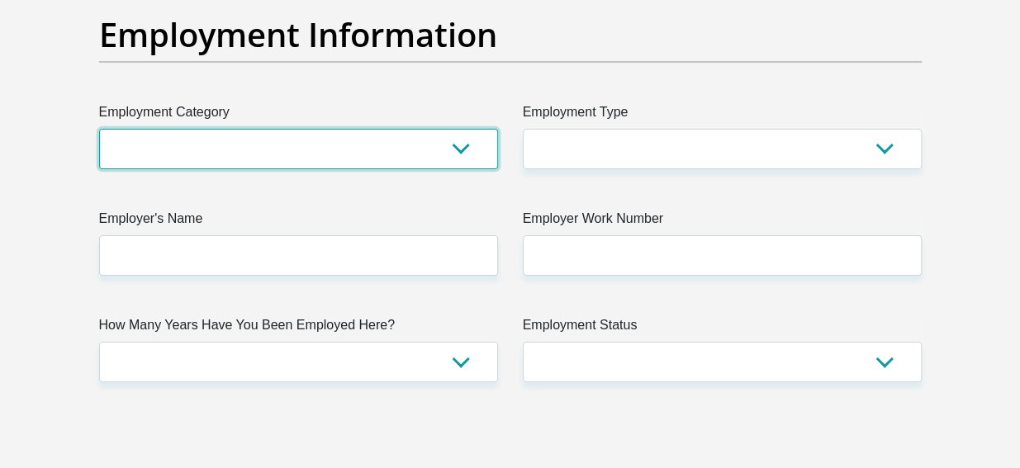
scroll to position [3064, 0]
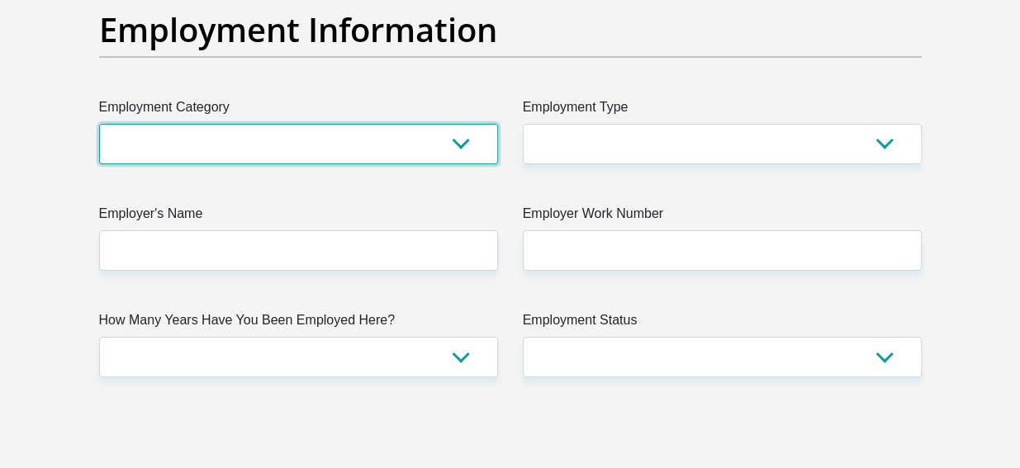
click at [456, 147] on select "AGRICULTURE ALCOHOL & TOBACCO CONSTRUCTION MATERIALS METALLURGY EQUIPMENT FOR R…" at bounding box center [298, 144] width 399 height 40
select select "75"
click at [99, 124] on select "AGRICULTURE ALCOHOL & TOBACCO CONSTRUCTION MATERIALS METALLURGY EQUIPMENT FOR R…" at bounding box center [298, 144] width 399 height 40
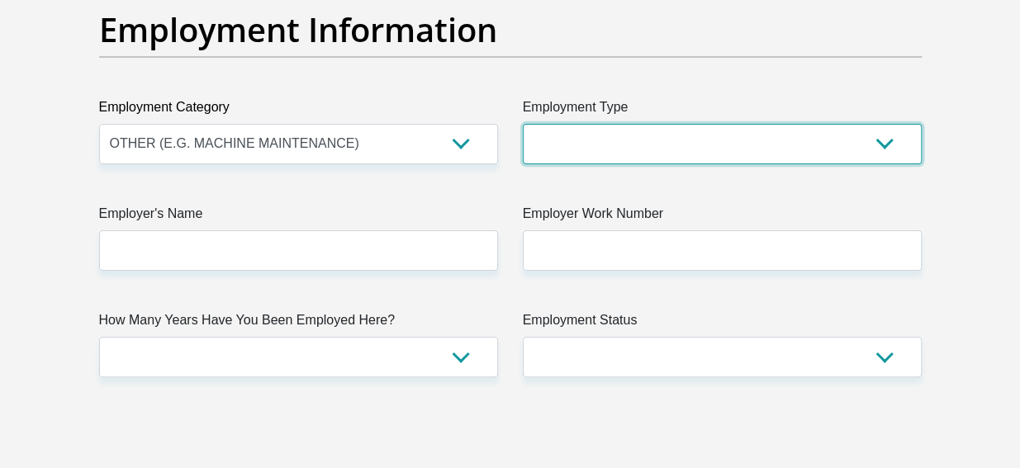
click at [860, 130] on select "College/Lecturer Craft Seller Creative Driver Executive Farmer Forces - Non Com…" at bounding box center [722, 144] width 399 height 40
select select "Office Staff/Clerk"
click at [523, 124] on select "College/Lecturer Craft Seller Creative Driver Executive Farmer Forces - Non Com…" at bounding box center [722, 144] width 399 height 40
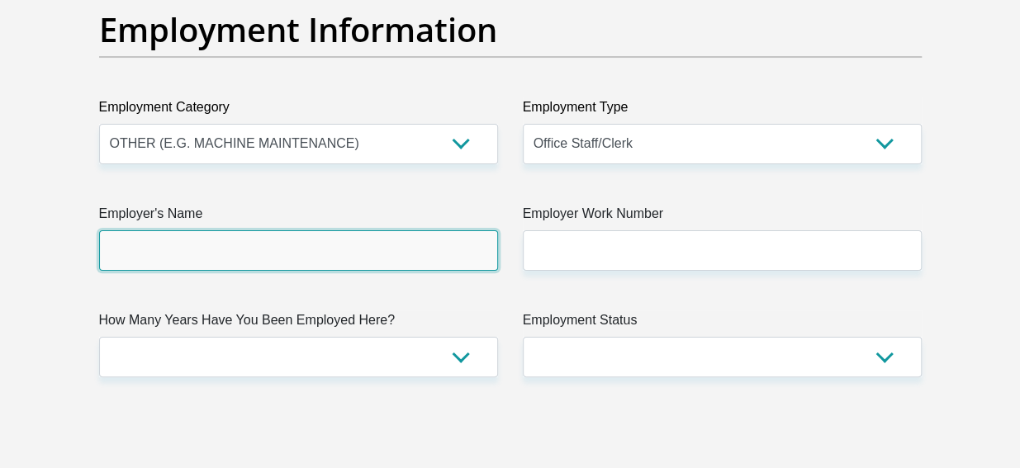
click at [467, 261] on input "Employer's Name" at bounding box center [298, 250] width 399 height 40
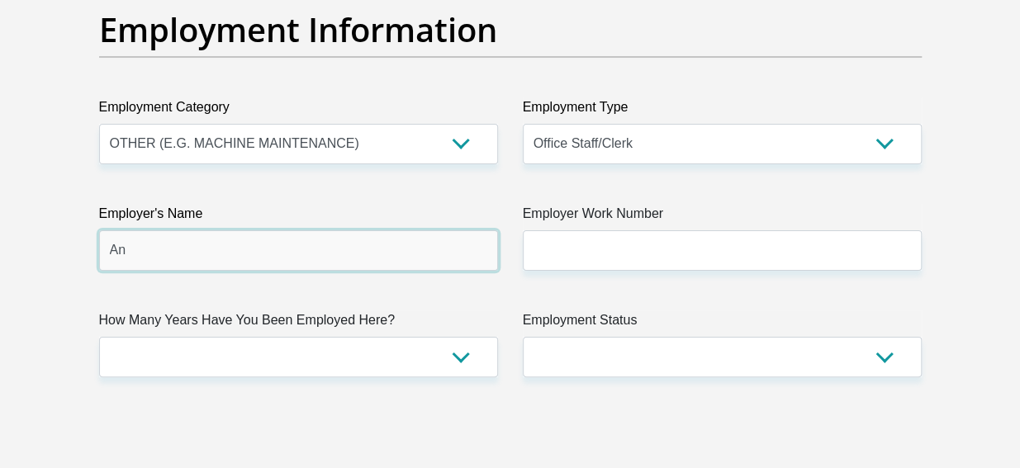
type input "A"
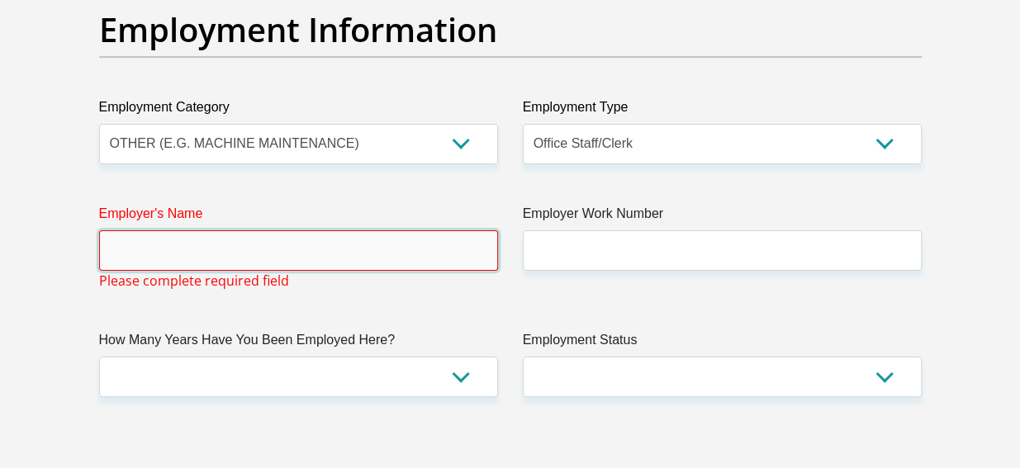
click at [467, 261] on input "Employer's Name" at bounding box center [298, 250] width 399 height 40
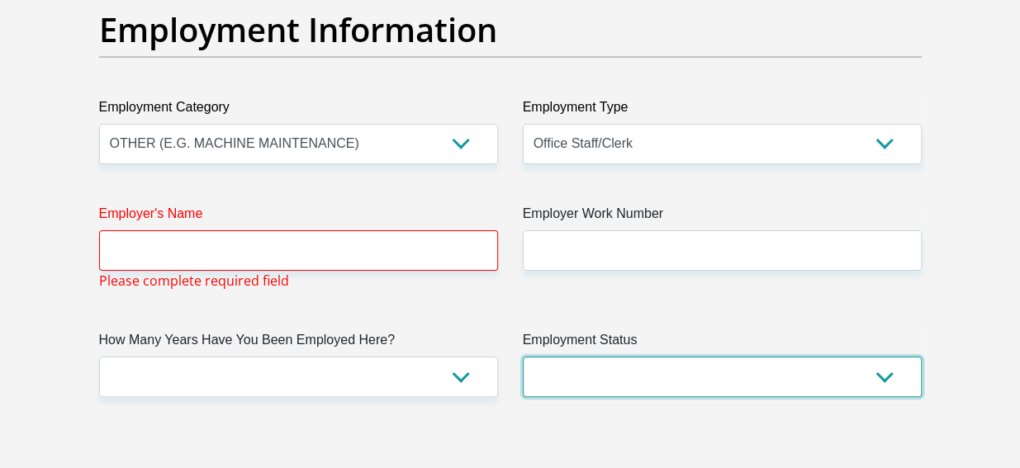
click at [888, 389] on select "Permanent/Full-time Part-time/Casual Contract Worker Self-Employed Housewife Re…" at bounding box center [722, 377] width 399 height 40
select select "1"
click at [523, 357] on select "Permanent/Full-time Part-time/Casual Contract Worker Self-Employed Housewife Re…" at bounding box center [722, 377] width 399 height 40
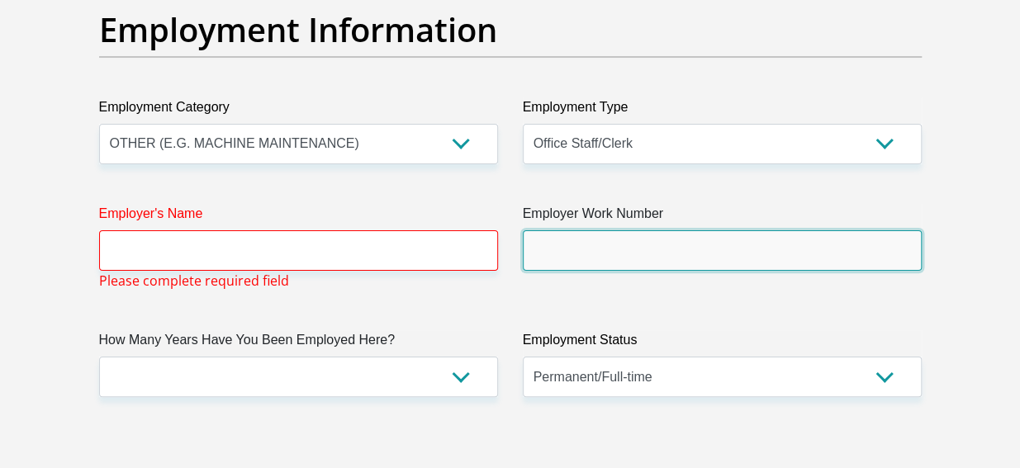
click at [682, 246] on input "Employer Work Number" at bounding box center [722, 250] width 399 height 40
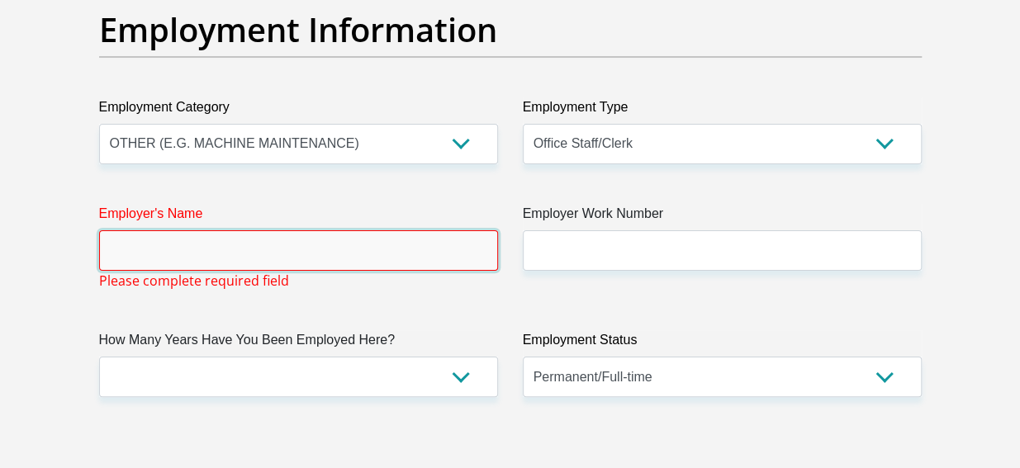
click at [443, 263] on input "Employer's Name" at bounding box center [298, 250] width 399 height 40
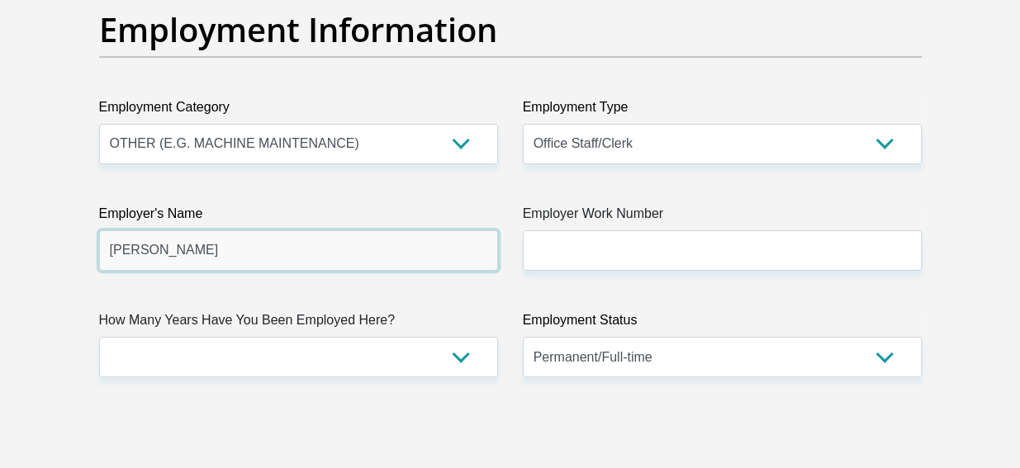
type input "Sherelyn"
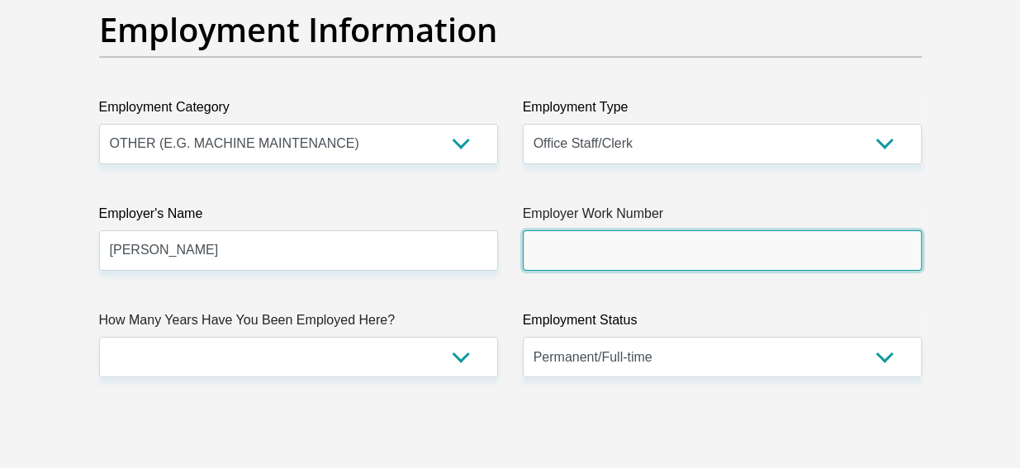
click at [767, 247] on input "Employer Work Number" at bounding box center [722, 250] width 399 height 40
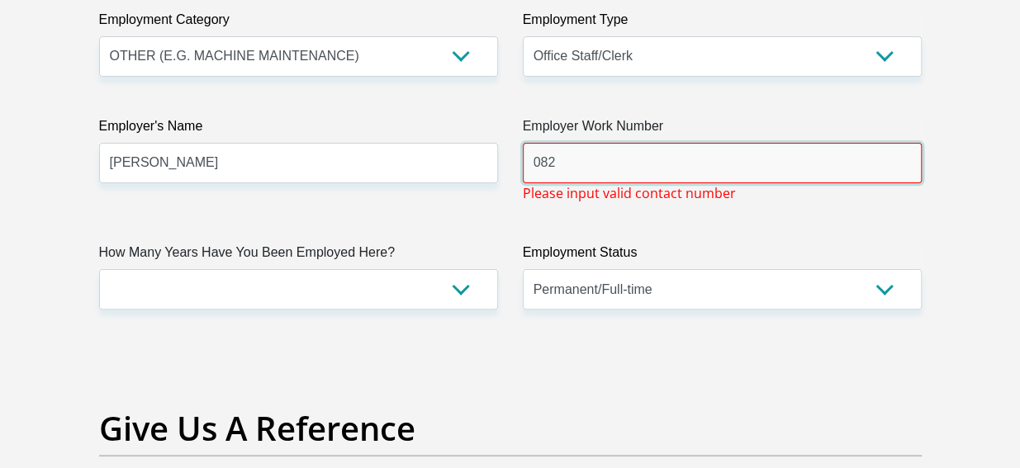
scroll to position [3154, 0]
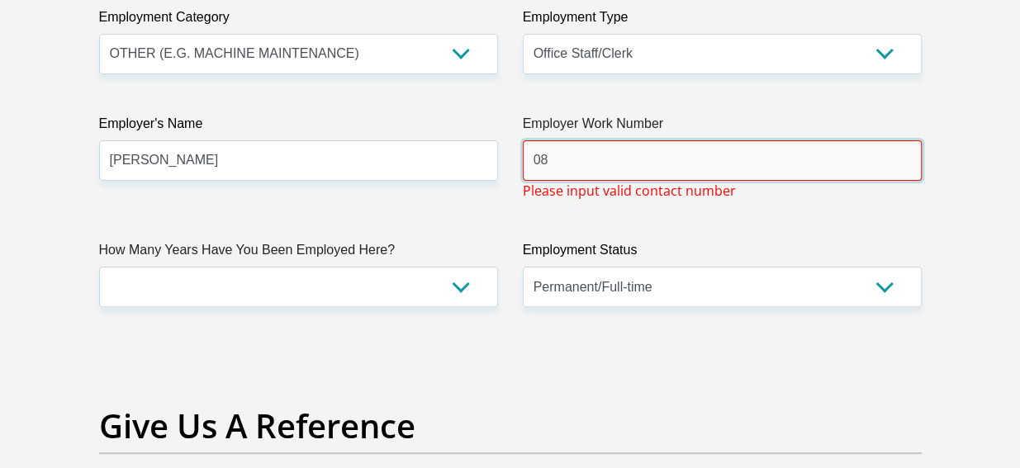
type input "0"
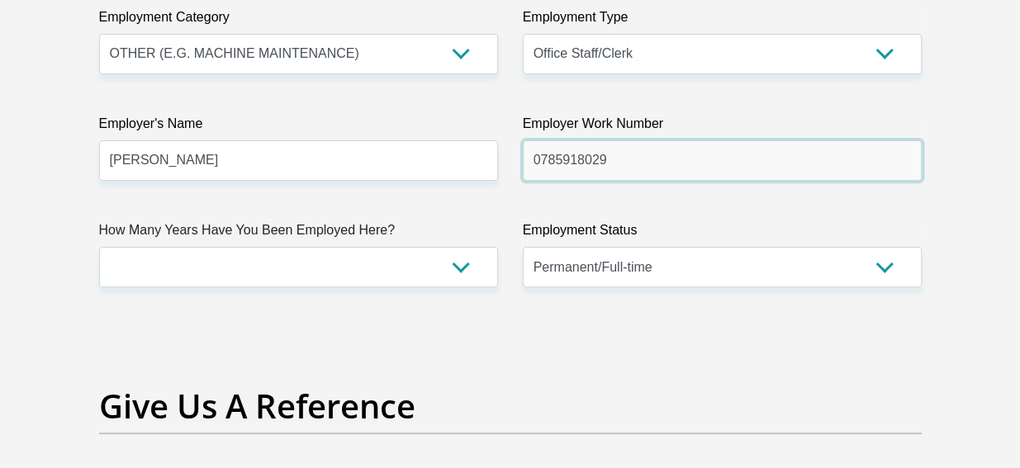
type input "0785918029"
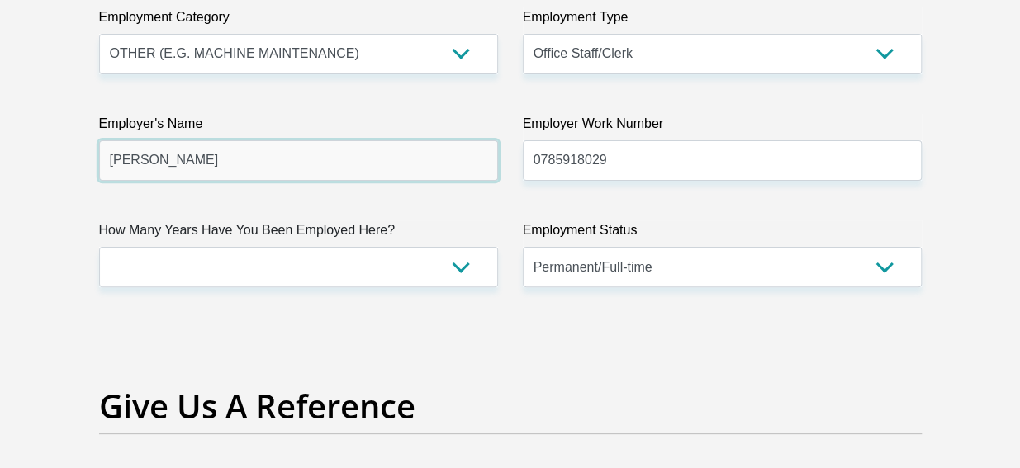
click at [371, 159] on input "Sherelyn" at bounding box center [298, 160] width 399 height 40
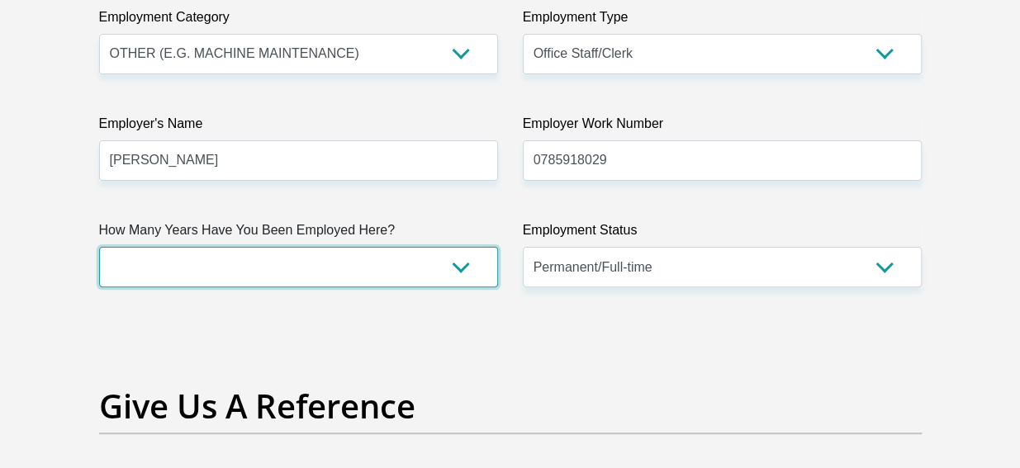
click at [460, 255] on select "less than 1 year 1-3 years 3-5 years 5+ years" at bounding box center [298, 267] width 399 height 40
select select "24"
click at [99, 247] on select "less than 1 year 1-3 years 3-5 years 5+ years" at bounding box center [298, 267] width 399 height 40
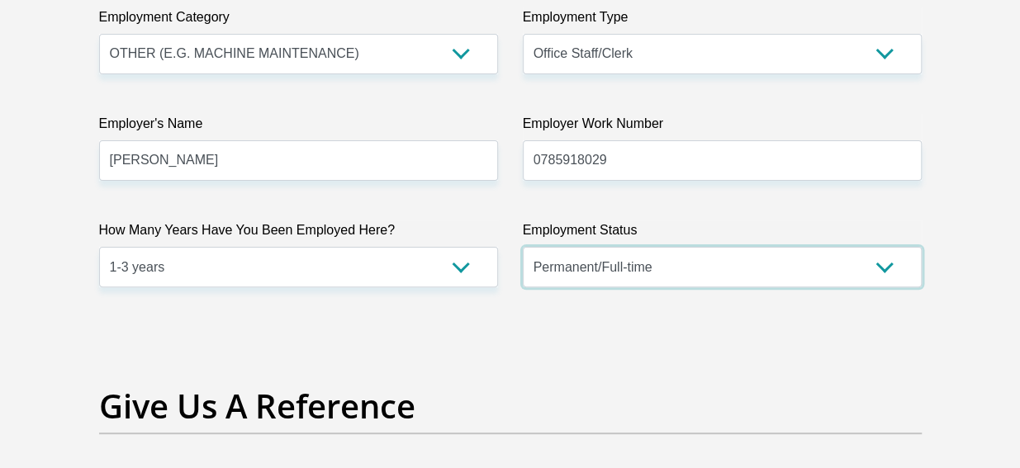
click at [905, 260] on select "Permanent/Full-time Part-time/Casual Contract Worker Self-Employed Housewife Re…" at bounding box center [722, 267] width 399 height 40
click at [523, 247] on select "Permanent/Full-time Part-time/Casual Contract Worker Self-Employed Housewife Re…" at bounding box center [722, 267] width 399 height 40
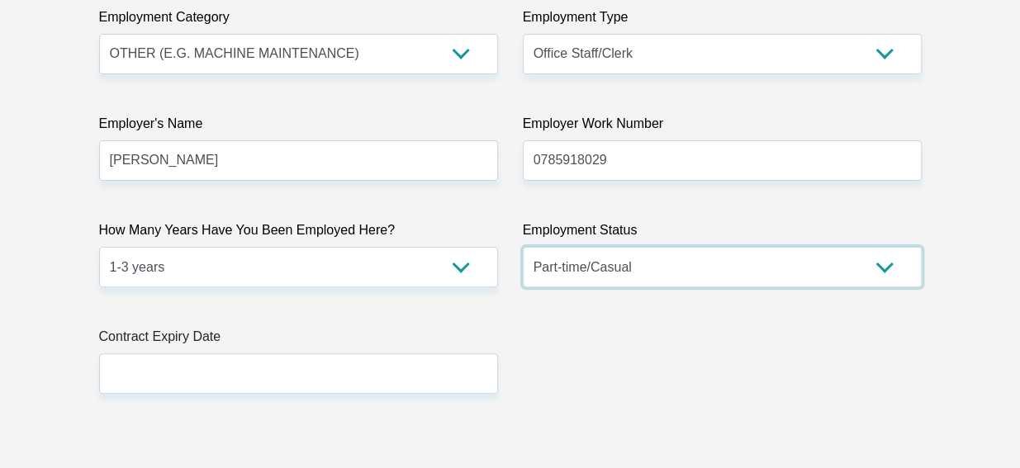
click at [884, 260] on select "Permanent/Full-time Part-time/Casual Contract Worker Self-Employed Housewife Re…" at bounding box center [722, 267] width 399 height 40
select select "1"
click at [523, 247] on select "Permanent/Full-time Part-time/Casual Contract Worker Self-Employed Housewife Re…" at bounding box center [722, 267] width 399 height 40
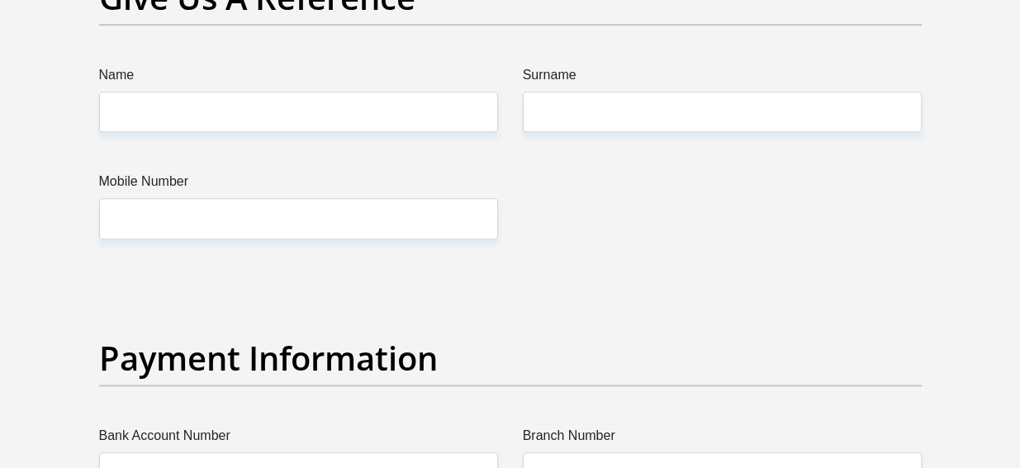
scroll to position [3564, 0]
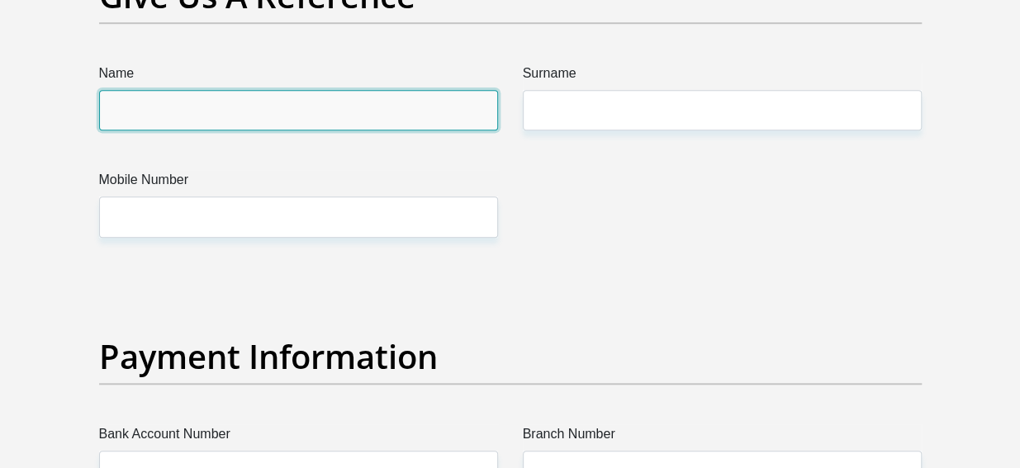
click at [338, 115] on input "Name" at bounding box center [298, 110] width 399 height 40
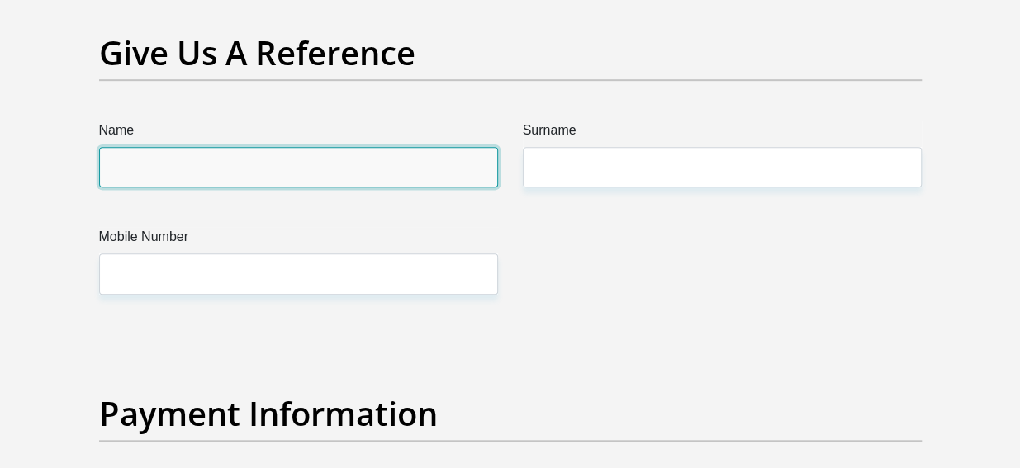
scroll to position [3506, 0]
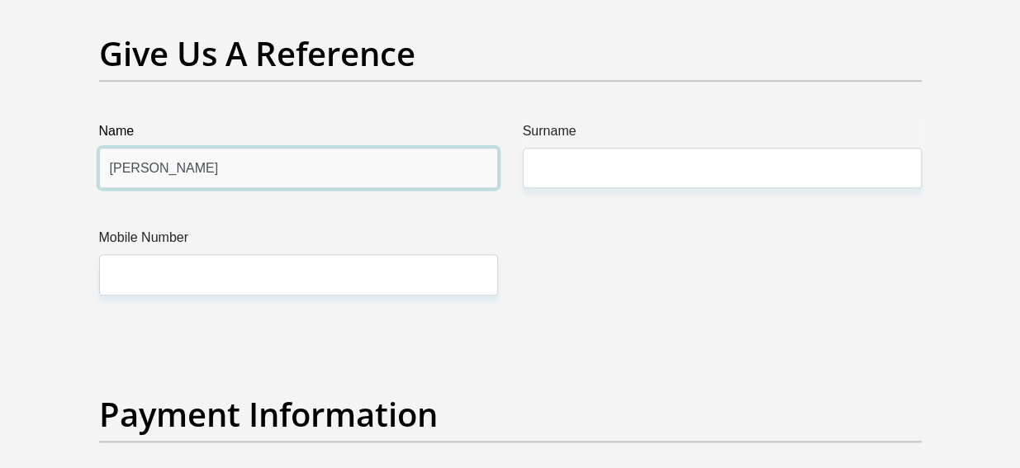
type input "J"
type input "Pearl"
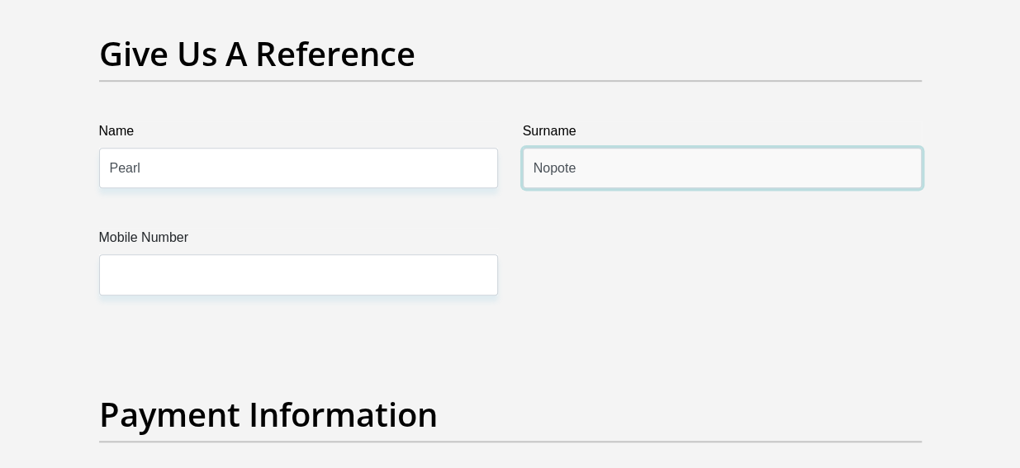
type input "Nopote"
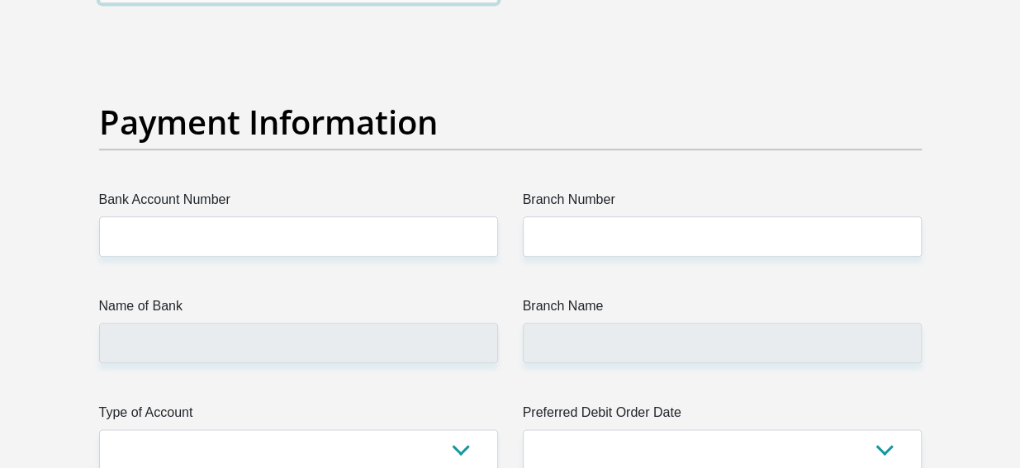
scroll to position [3810, 0]
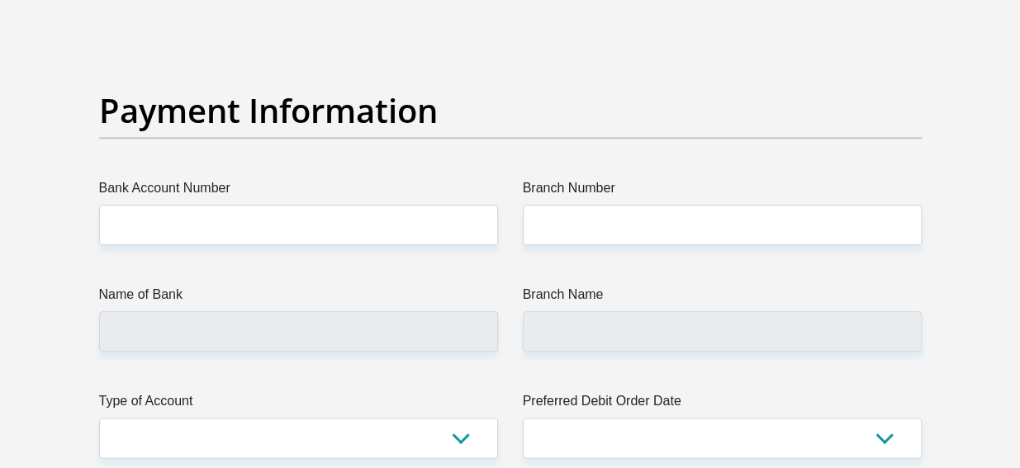
type input "0780686568"
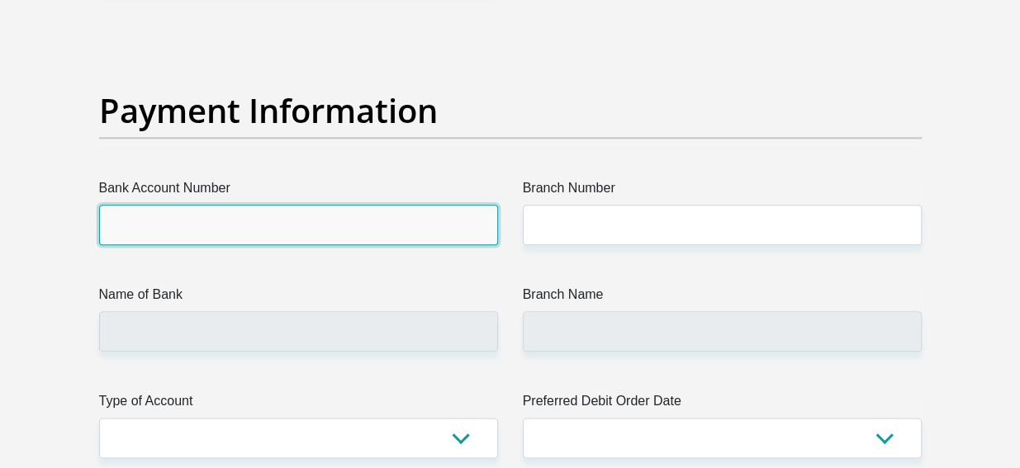
click at [391, 211] on input "Bank Account Number" at bounding box center [298, 225] width 399 height 40
type input "1285651543"
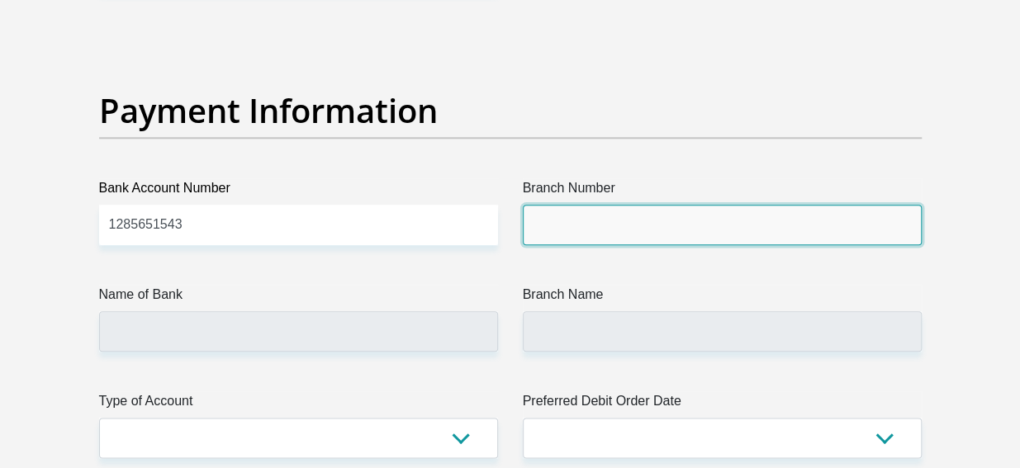
click at [548, 224] on input "Branch Number" at bounding box center [722, 225] width 399 height 40
type input "470010"
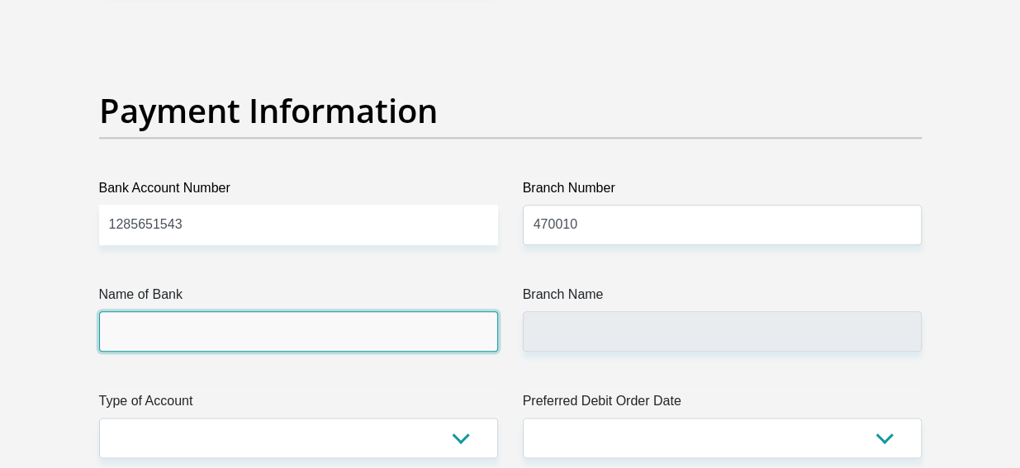
click at [303, 332] on input "Name of Bank" at bounding box center [298, 331] width 399 height 40
type input "CAPITEC BANK LIMITED"
type input "CAPITEC BANK CPC"
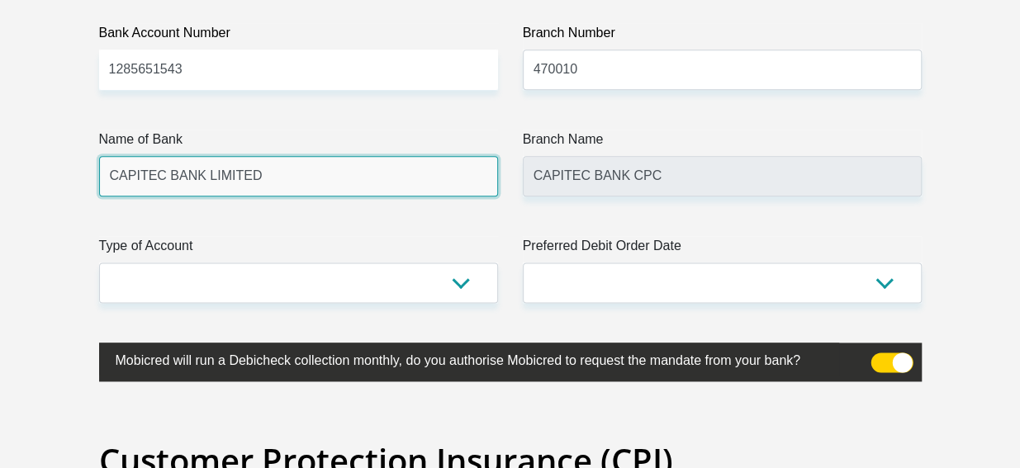
scroll to position [3967, 0]
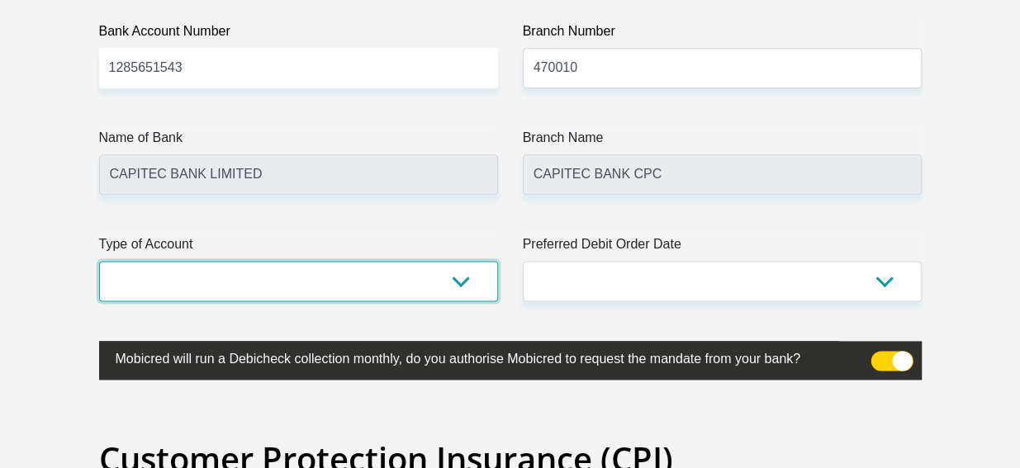
click at [455, 277] on select "Cheque Savings" at bounding box center [298, 281] width 399 height 40
select select "SAV"
click at [99, 261] on select "Cheque Savings" at bounding box center [298, 281] width 399 height 40
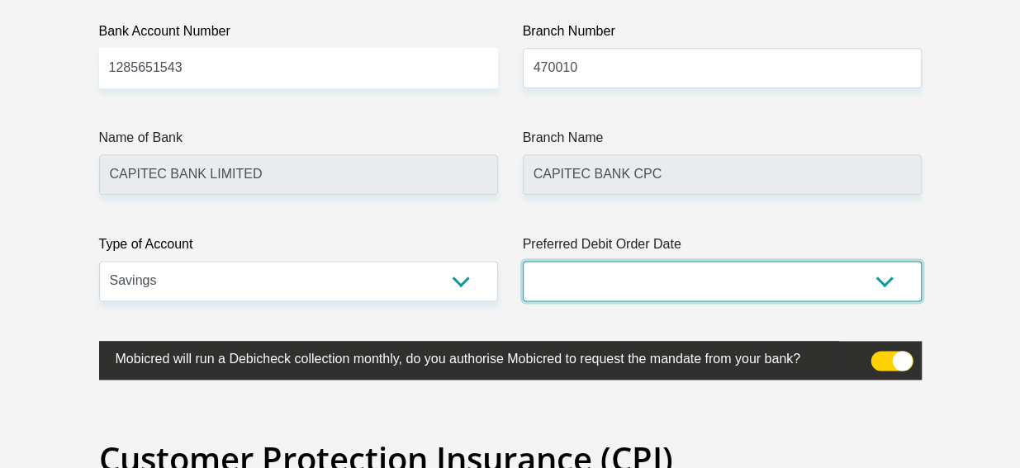
click at [882, 272] on select "1st 2nd 3rd 4th 5th 7th 18th 19th 20th 21st 22nd 23rd 24th 25th 26th 27th 28th …" at bounding box center [722, 281] width 399 height 40
select select "18"
click at [523, 261] on select "1st 2nd 3rd 4th 5th 7th 18th 19th 20th 21st 22nd 23rd 24th 25th 26th 27th 28th …" at bounding box center [722, 281] width 399 height 40
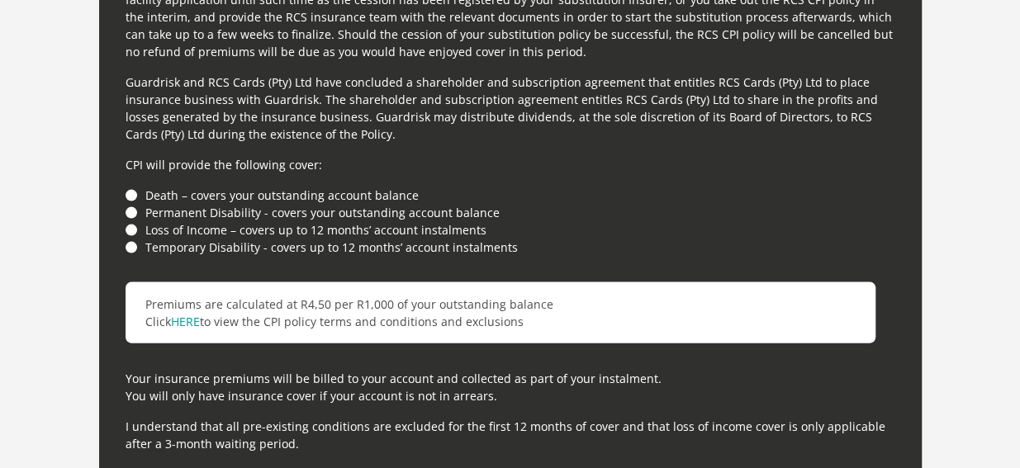
scroll to position [4631, 0]
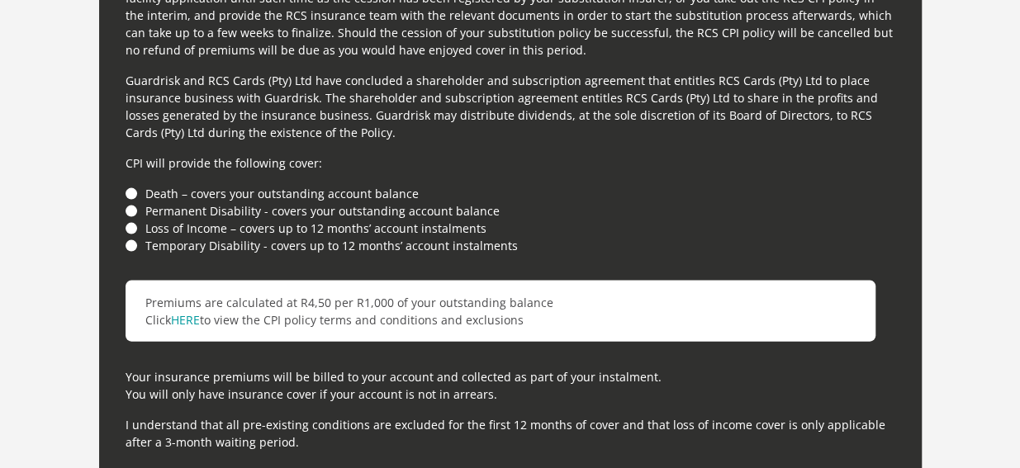
click at [131, 189] on li "Death – covers your outstanding account balance" at bounding box center [509, 193] width 769 height 17
click at [130, 212] on li "Permanent Disability - covers your outstanding account balance" at bounding box center [509, 210] width 769 height 17
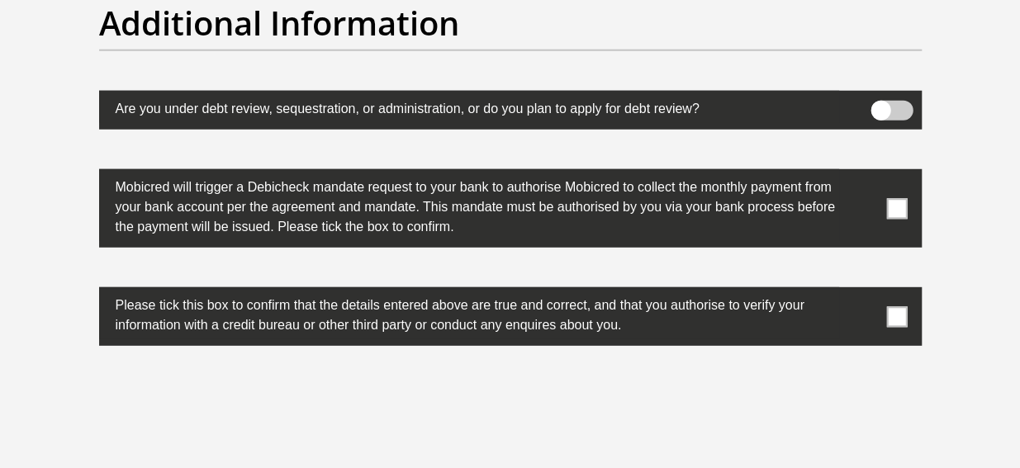
scroll to position [5249, 0]
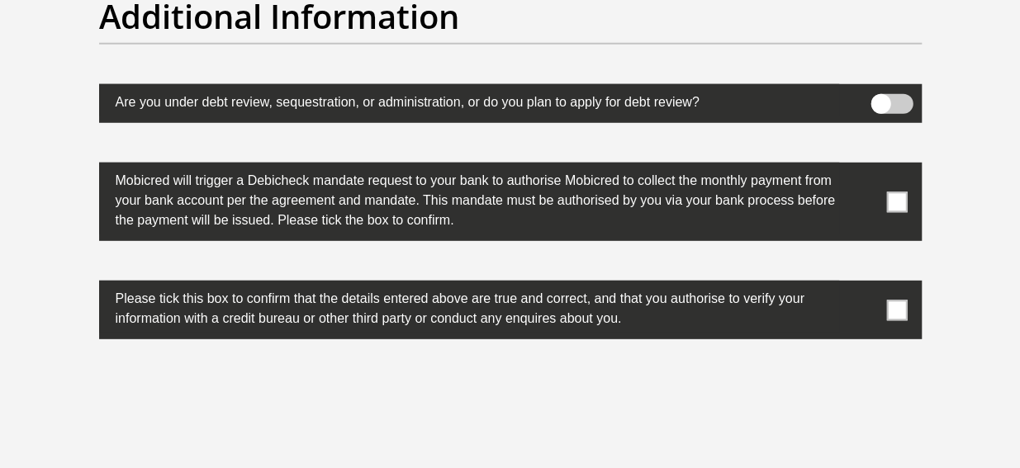
click at [897, 201] on span at bounding box center [896, 202] width 21 height 21
click at [864, 167] on input "checkbox" at bounding box center [864, 167] width 0 height 0
click at [892, 307] on span at bounding box center [896, 310] width 21 height 21
click at [864, 285] on input "checkbox" at bounding box center [864, 285] width 0 height 0
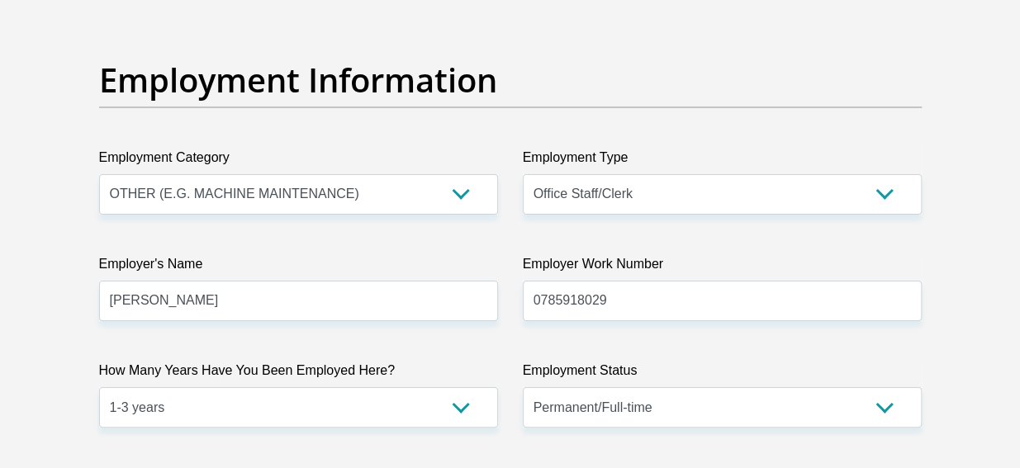
scroll to position [3018, 0]
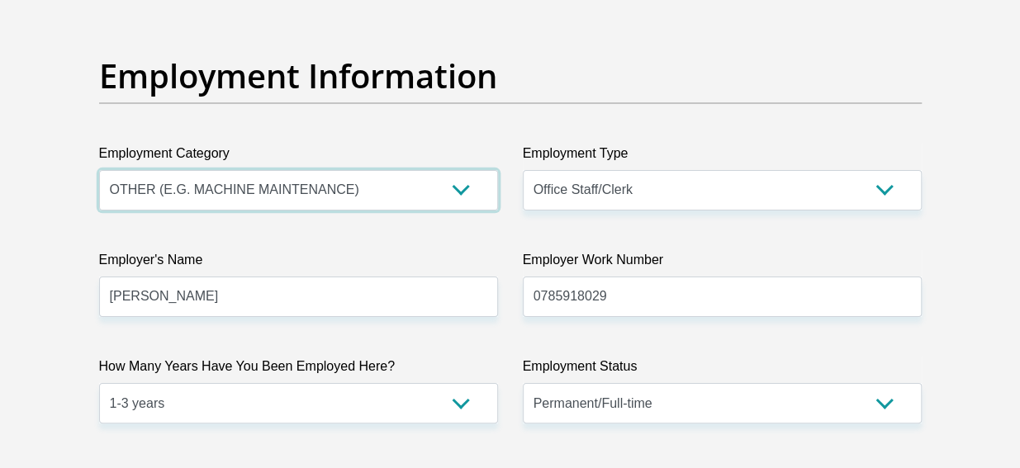
click at [462, 183] on select "AGRICULTURE ALCOHOL & TOBACCO CONSTRUCTION MATERIALS METALLURGY EQUIPMENT FOR R…" at bounding box center [298, 190] width 399 height 40
select select "73"
click at [99, 170] on select "AGRICULTURE ALCOHOL & TOBACCO CONSTRUCTION MATERIALS METALLURGY EQUIPMENT FOR R…" at bounding box center [298, 190] width 399 height 40
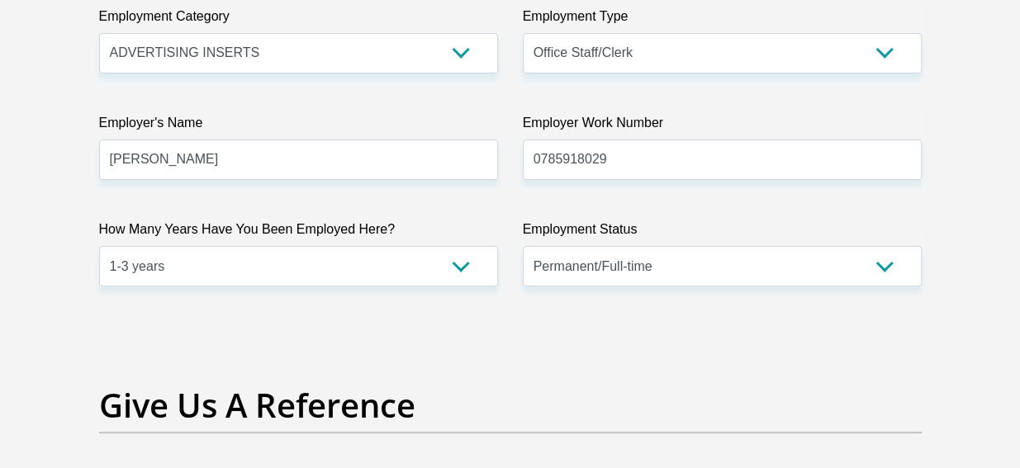
scroll to position [3117, 0]
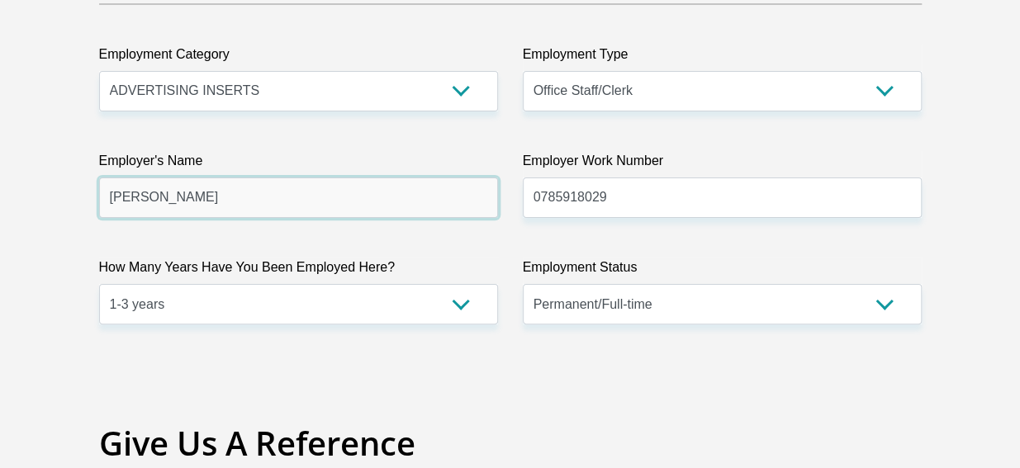
click at [402, 202] on input "Sherelyn" at bounding box center [298, 198] width 399 height 40
type input "S"
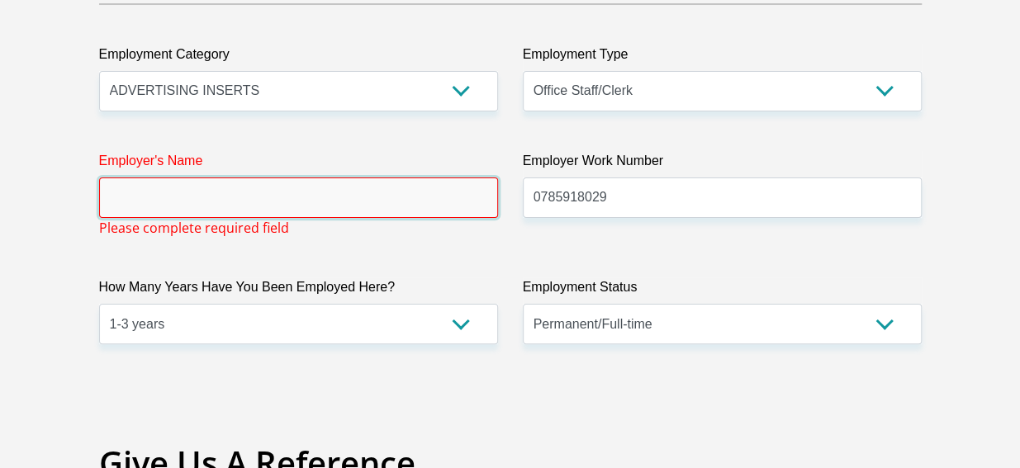
type input "J"
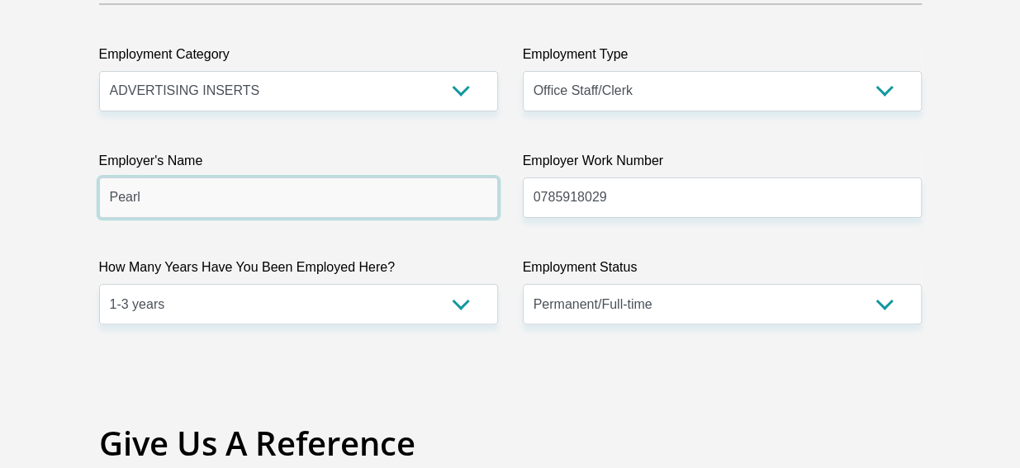
type input "Pearl"
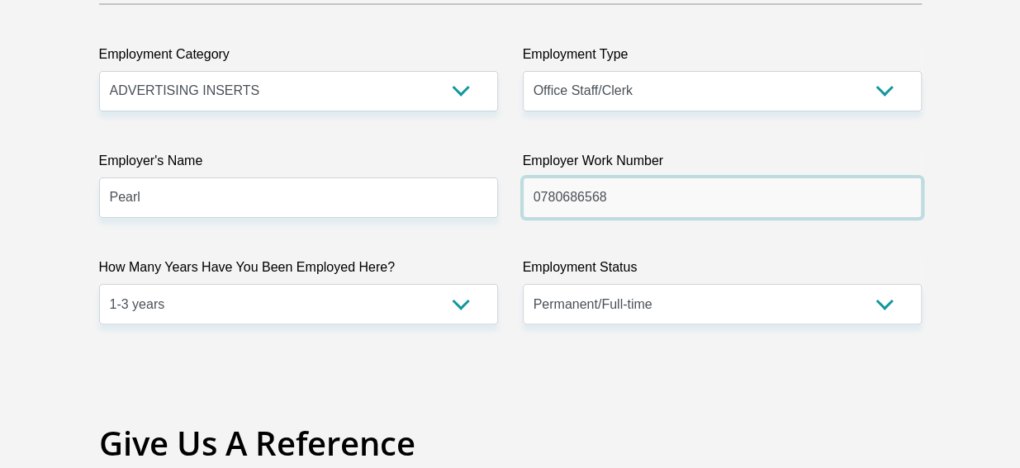
type input "0780686568"
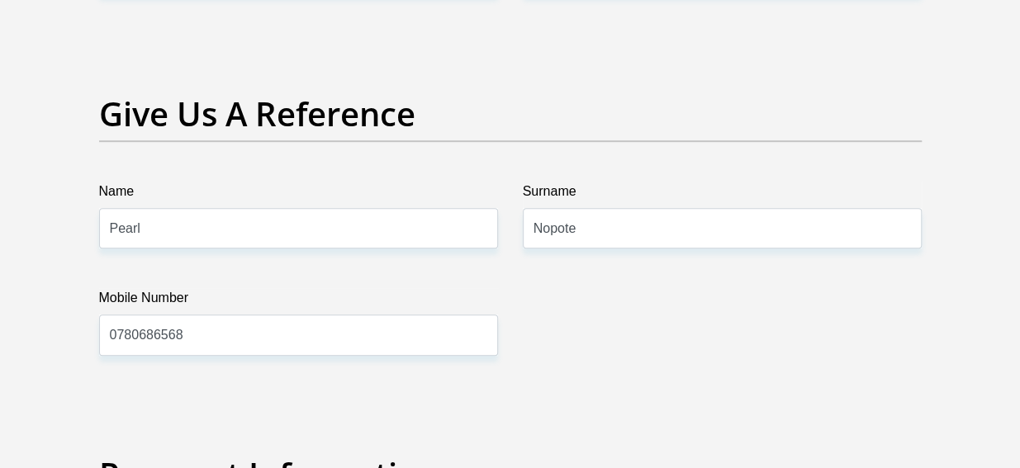
scroll to position [3444, 0]
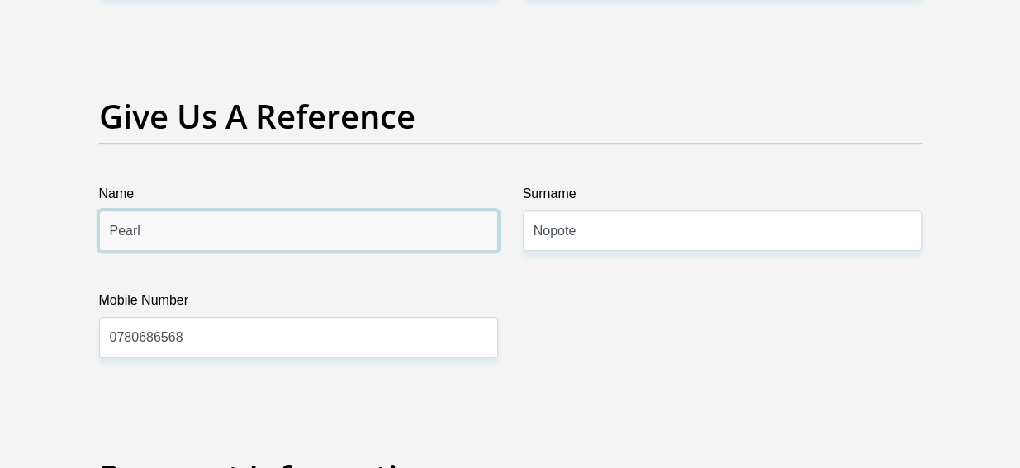
click at [410, 220] on input "Pearl" at bounding box center [298, 231] width 399 height 40
type input "P"
type input "Jacquie"
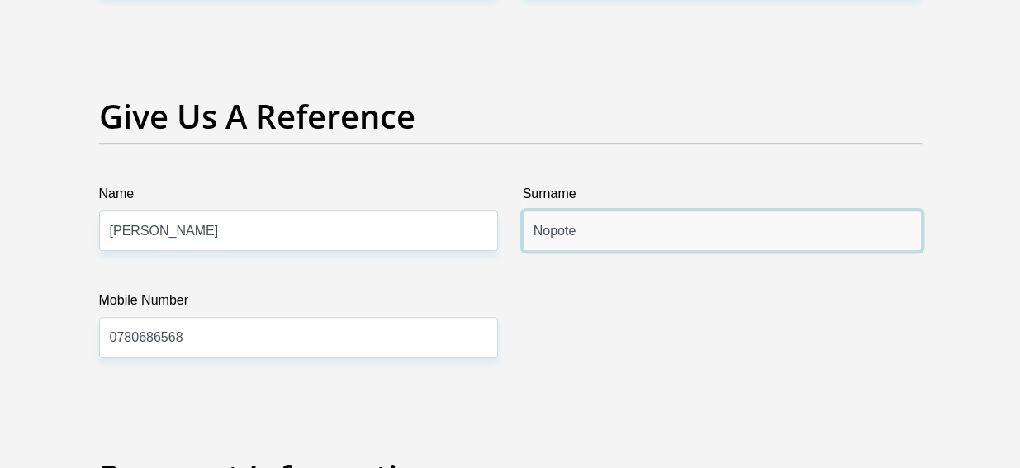
click at [604, 225] on input "Nopote" at bounding box center [722, 231] width 399 height 40
type input "N"
type input "Khomo"
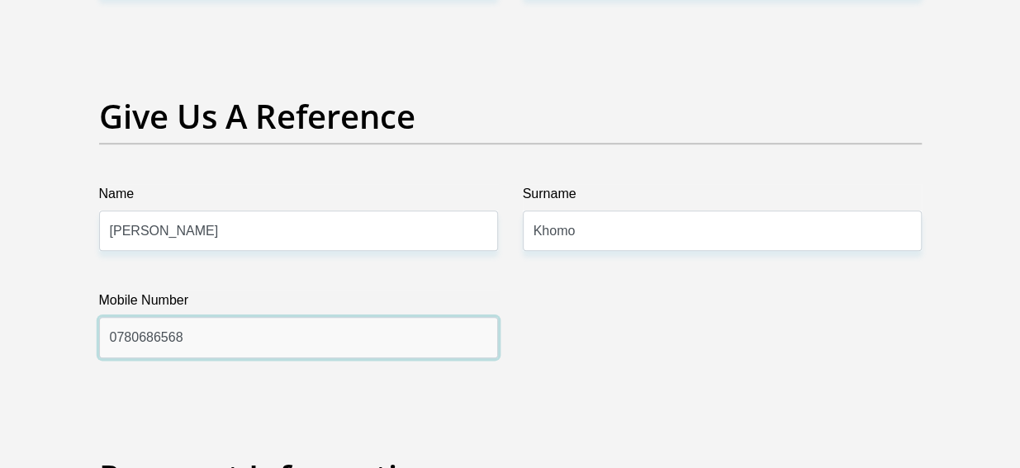
click at [315, 321] on input "0780686568" at bounding box center [298, 337] width 399 height 40
type input "0"
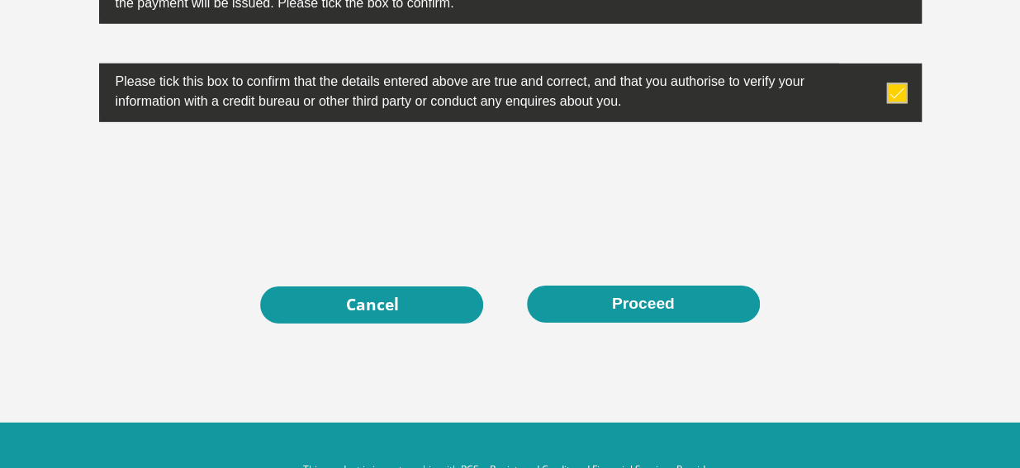
scroll to position [5511, 0]
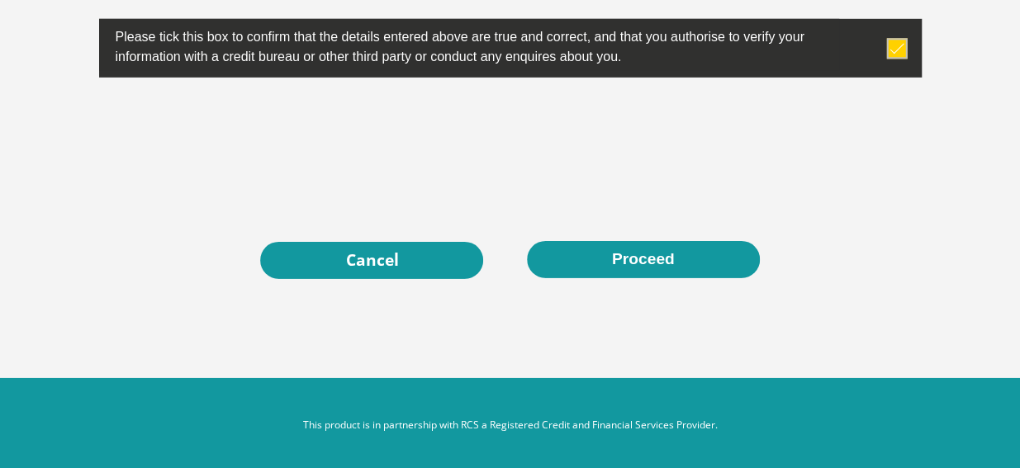
type input "0760192478"
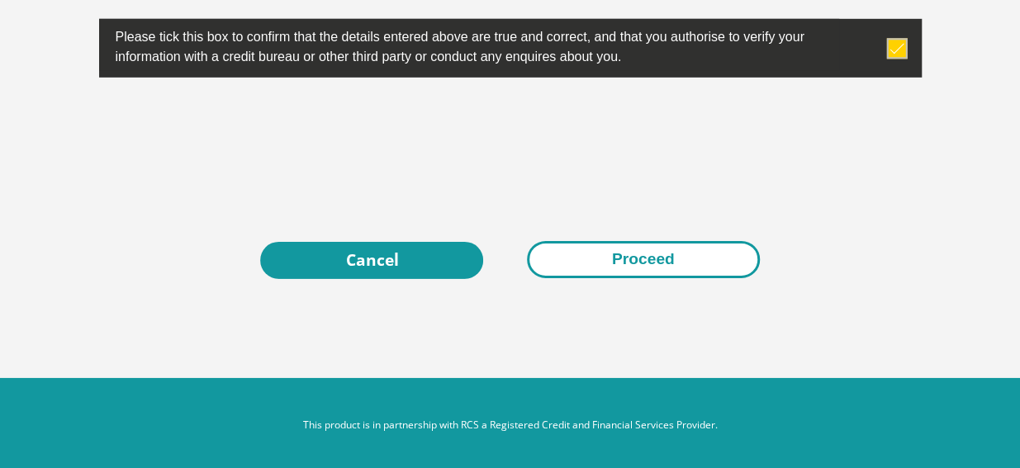
click at [634, 254] on button "Proceed" at bounding box center [643, 259] width 233 height 37
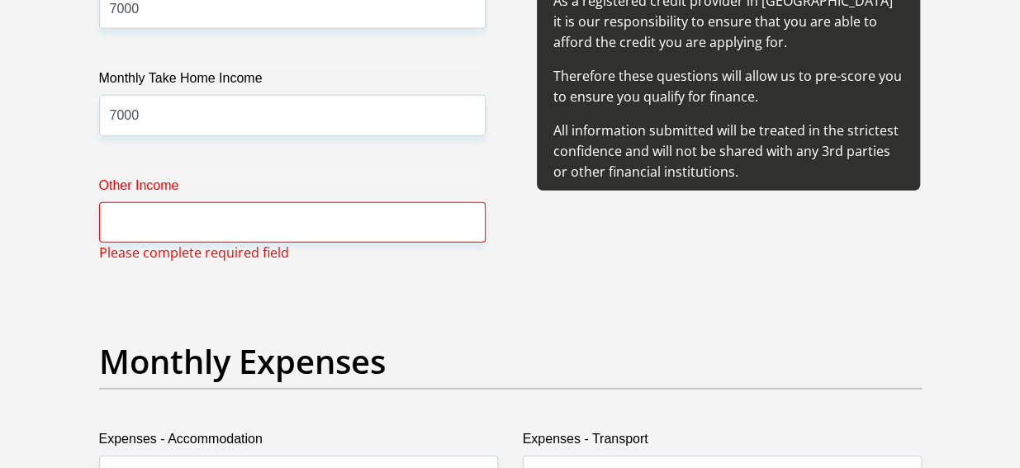
scroll to position [2111, 0]
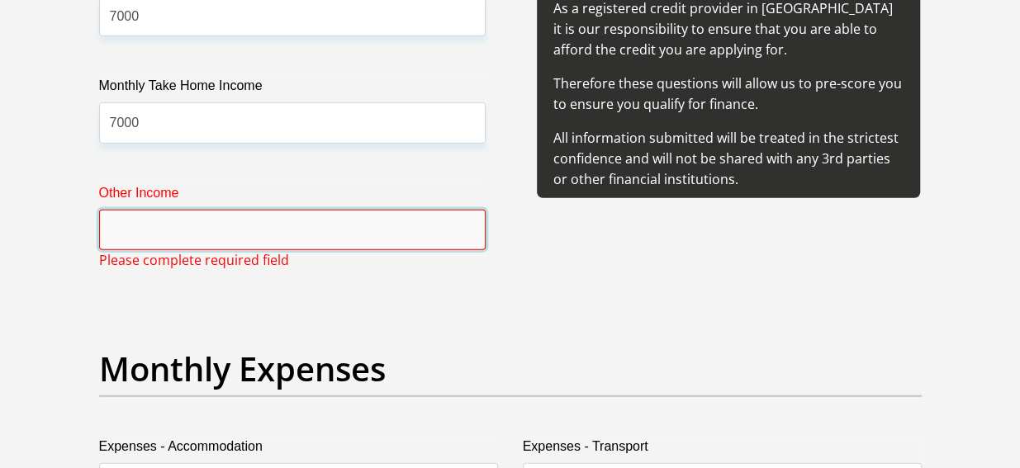
click at [467, 233] on input "Other Income" at bounding box center [292, 230] width 386 height 40
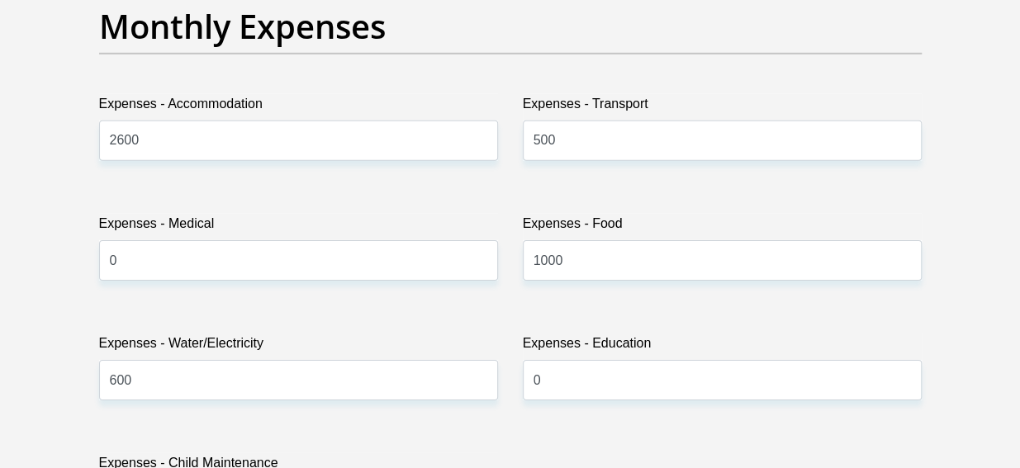
scroll to position [2453, 0]
type input "0"
click at [599, 259] on input "1000" at bounding box center [722, 261] width 399 height 40
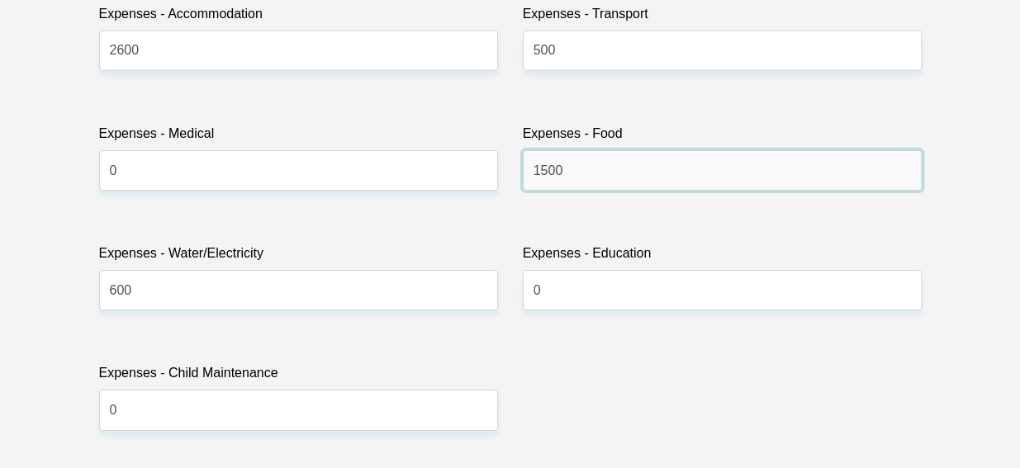
scroll to position [2545, 0]
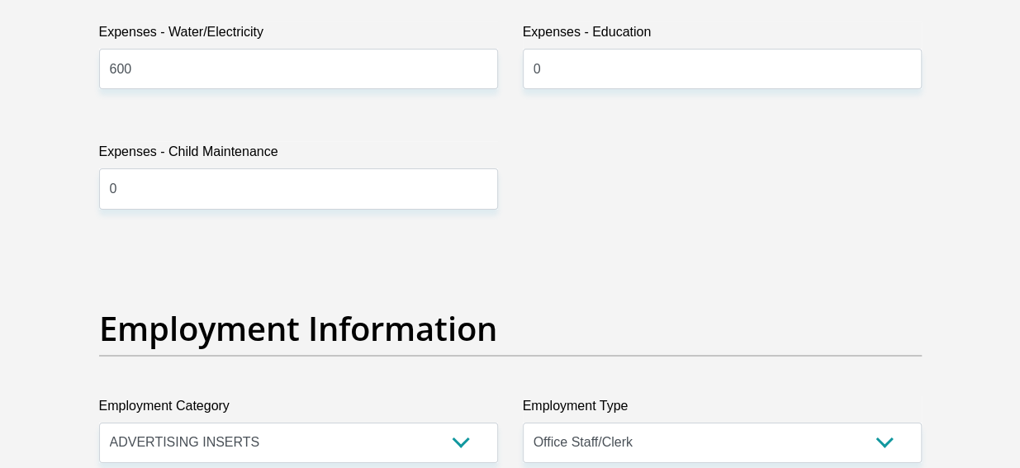
type input "1500"
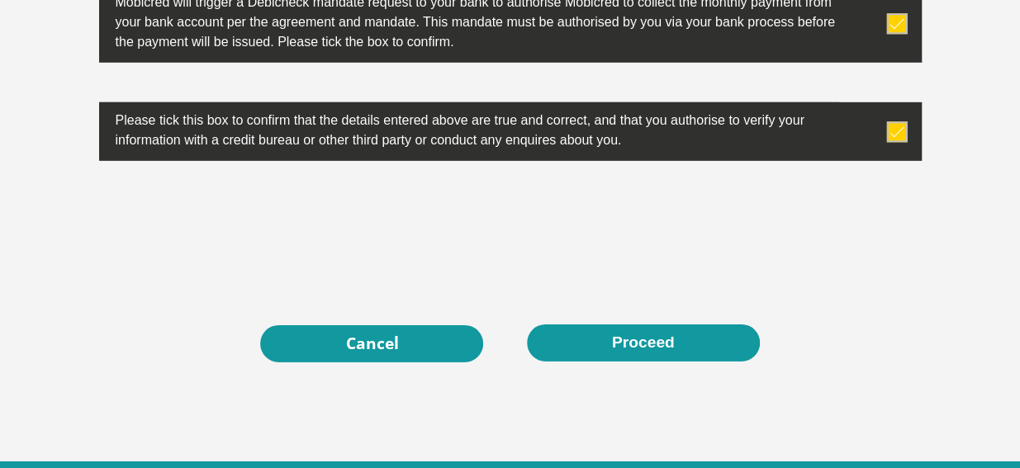
scroll to position [5511, 0]
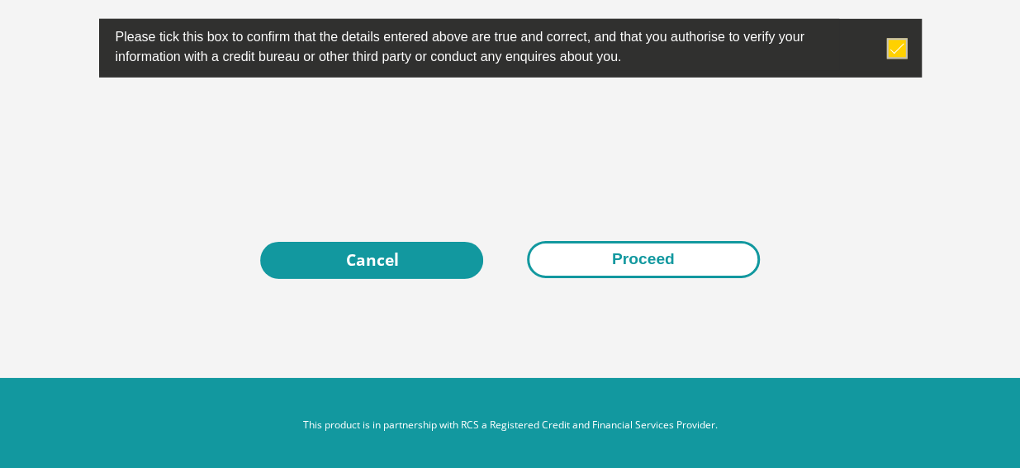
click at [665, 250] on button "Proceed" at bounding box center [643, 259] width 233 height 37
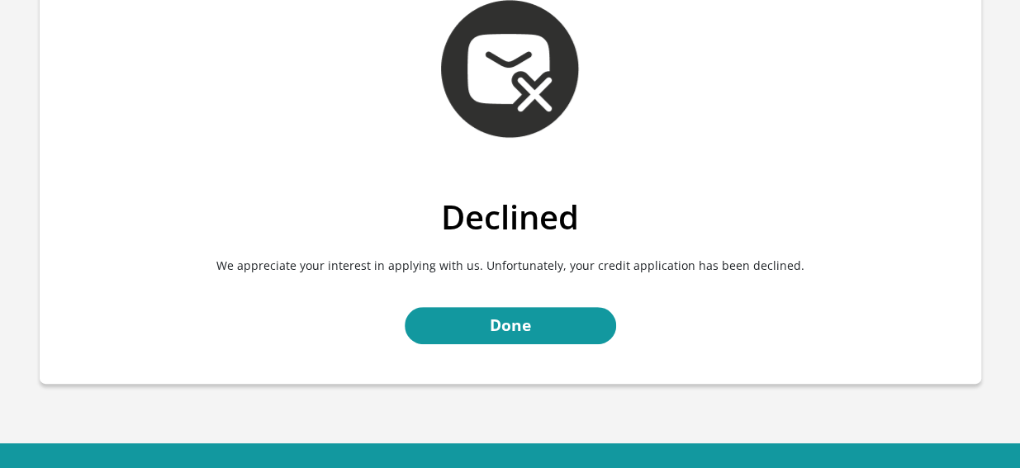
scroll to position [89, 0]
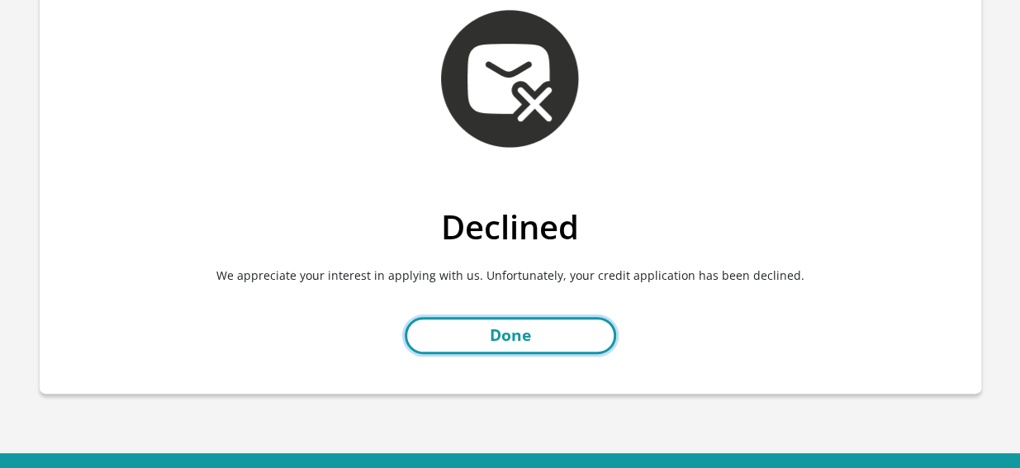
click at [583, 330] on link "Done" at bounding box center [510, 335] width 211 height 37
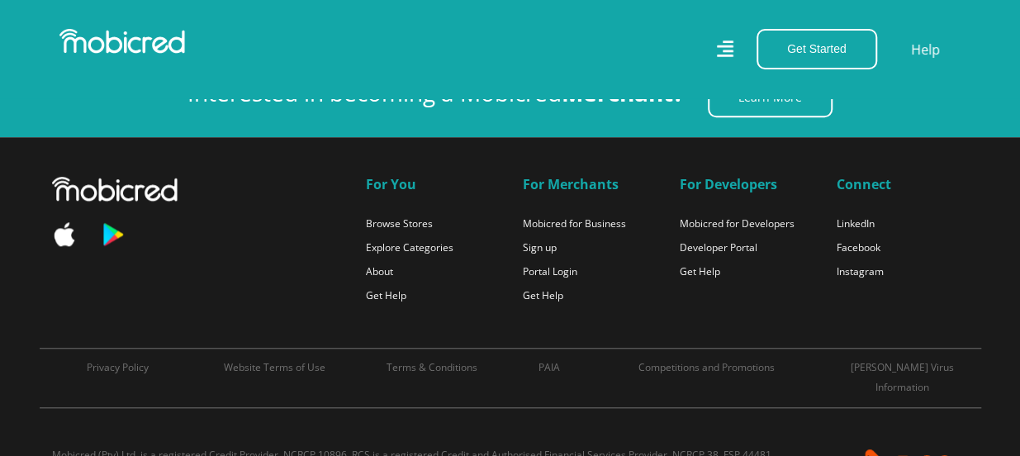
scroll to position [0, 1882]
